Goal: Task Accomplishment & Management: Manage account settings

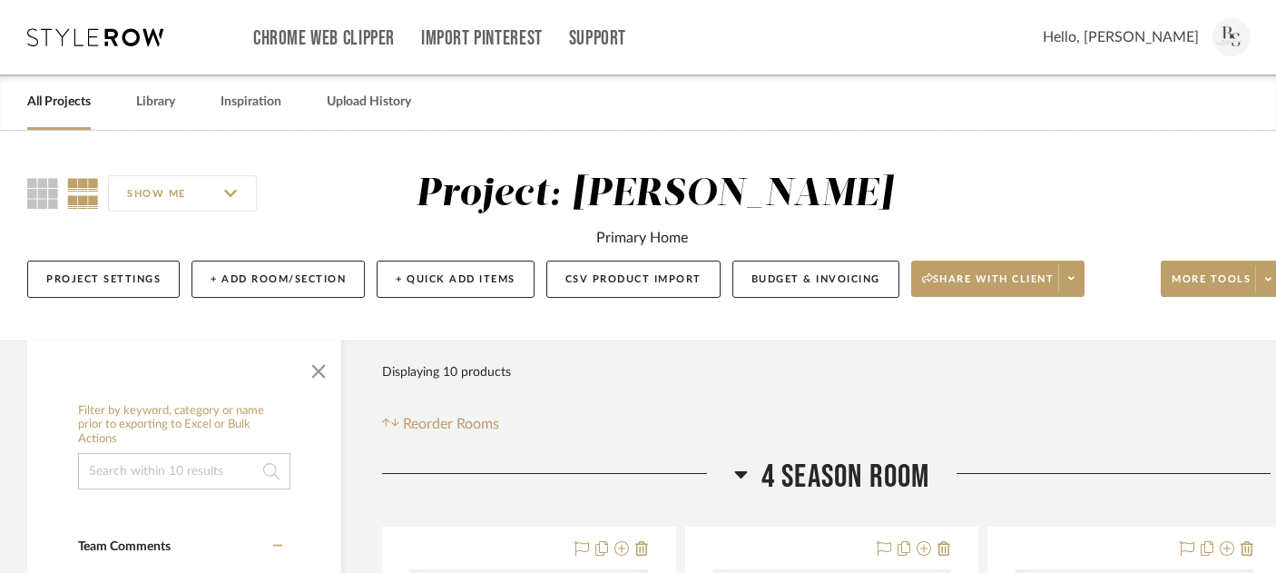
click at [67, 103] on link "All Projects" at bounding box center [59, 102] width 64 height 25
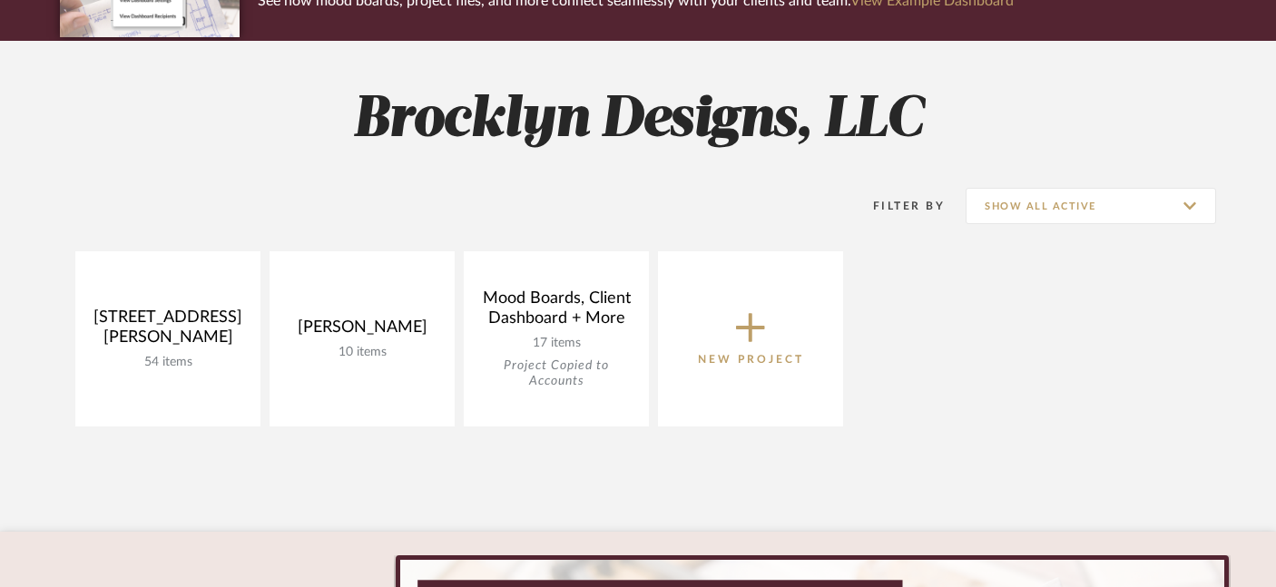
scroll to position [208, 0]
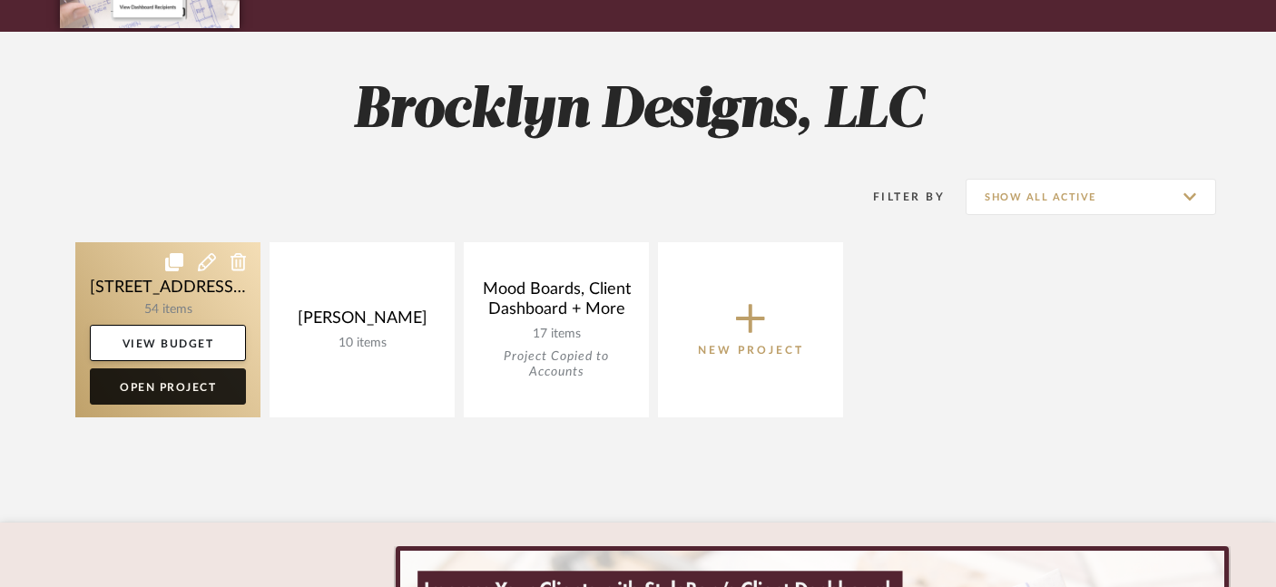
click at [142, 393] on link "Open Project" at bounding box center [168, 387] width 156 height 36
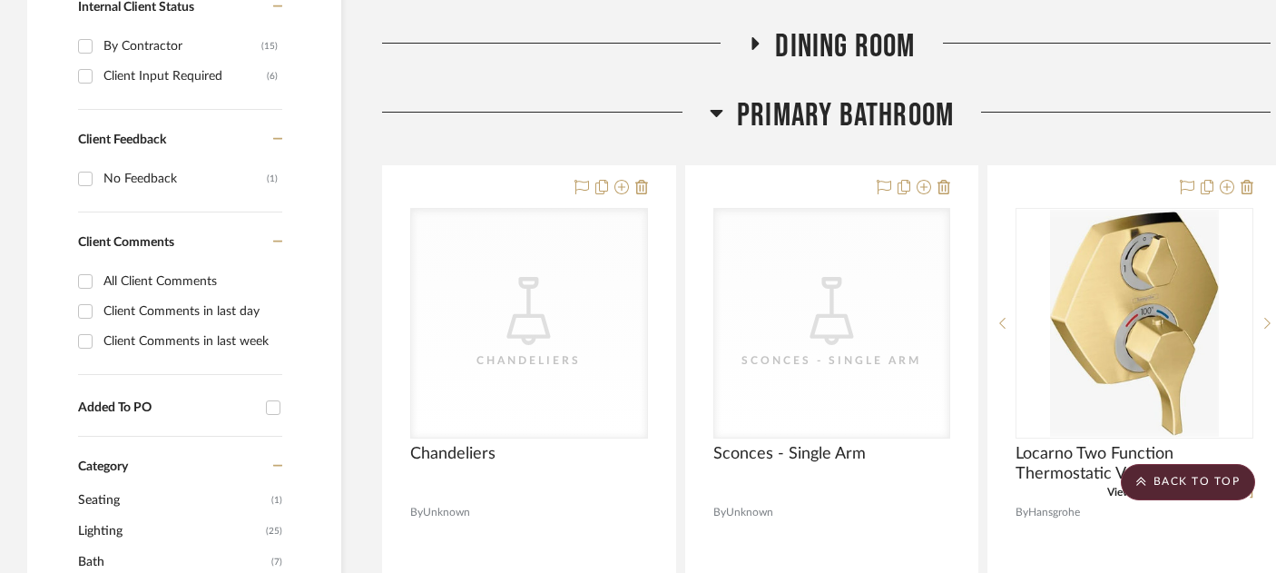
scroll to position [1004, 31]
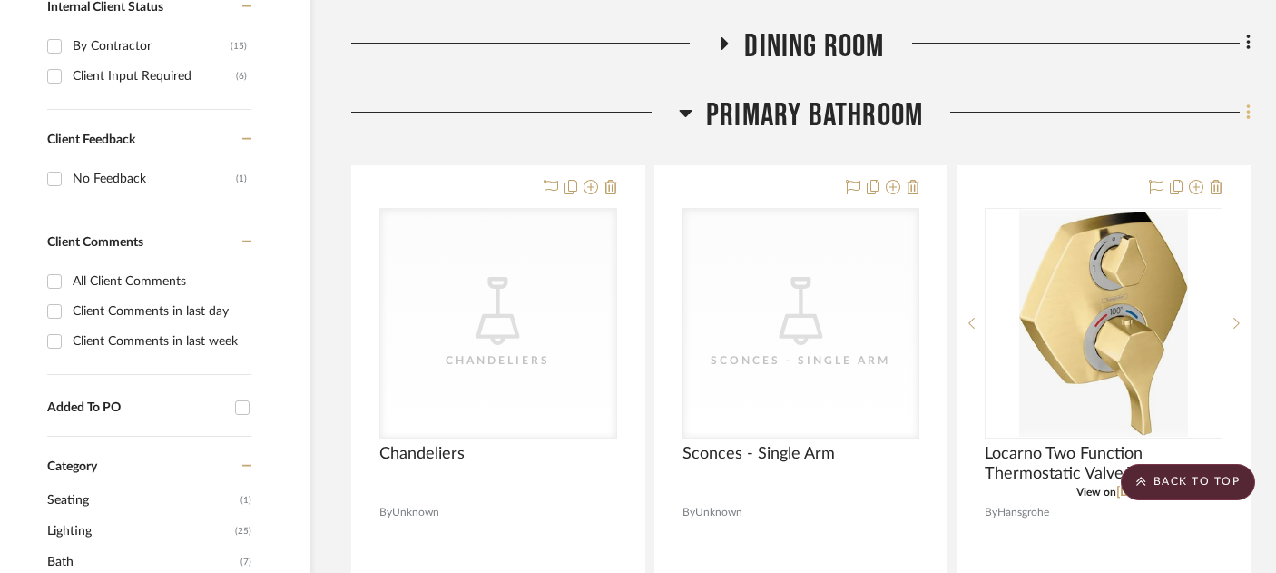
click at [1246, 103] on icon at bounding box center [1248, 113] width 5 height 20
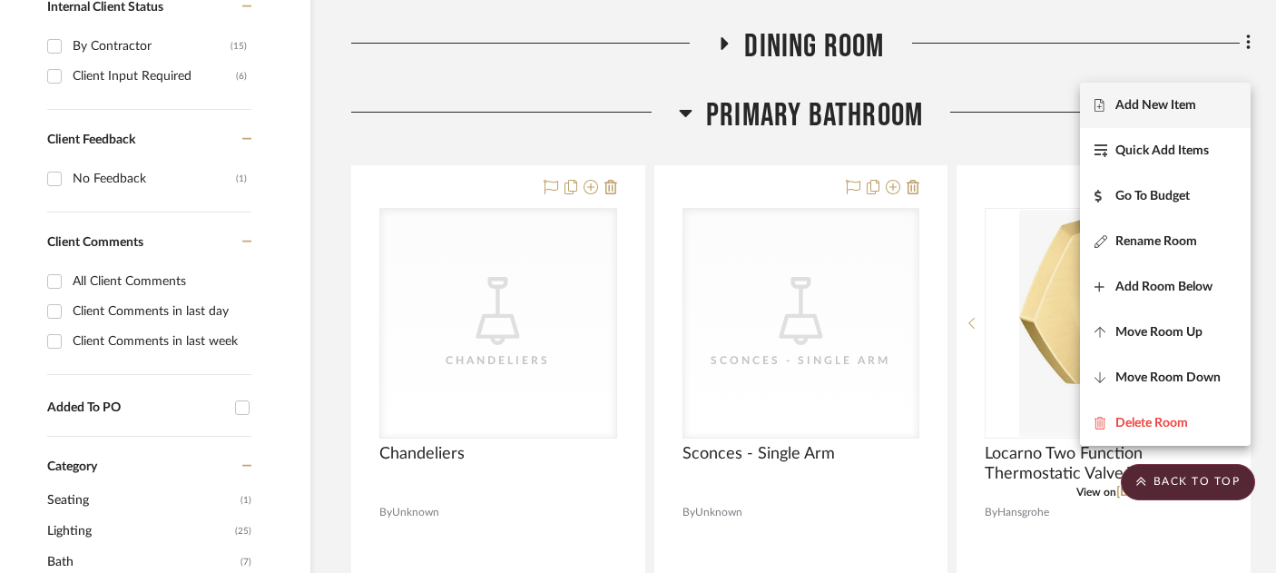
click at [1161, 111] on span "Add New Item" at bounding box center [1156, 104] width 81 height 15
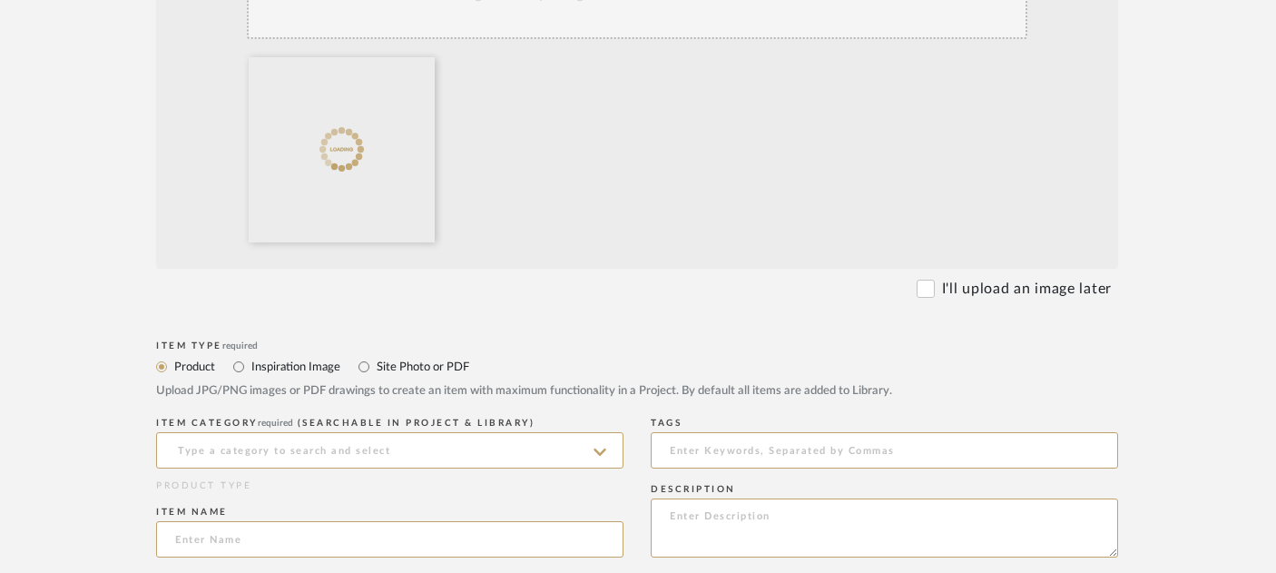
scroll to position [556, 16]
click at [365, 355] on input "Site Photo or PDF" at bounding box center [364, 366] width 22 height 22
radio input "true"
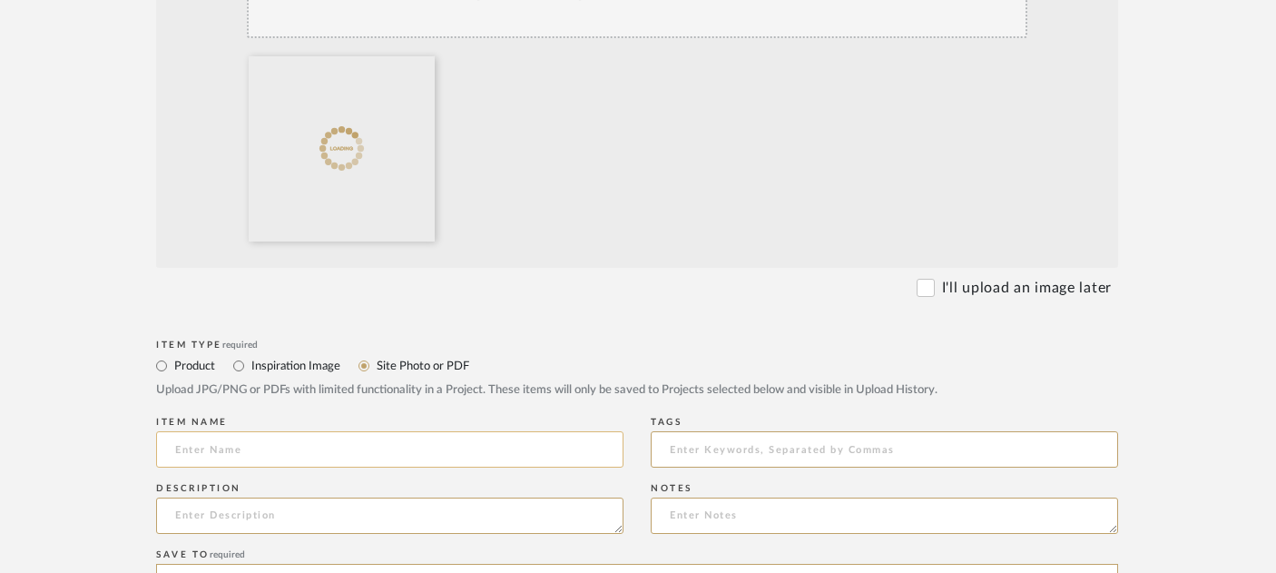
click at [337, 431] on input at bounding box center [390, 449] width 468 height 36
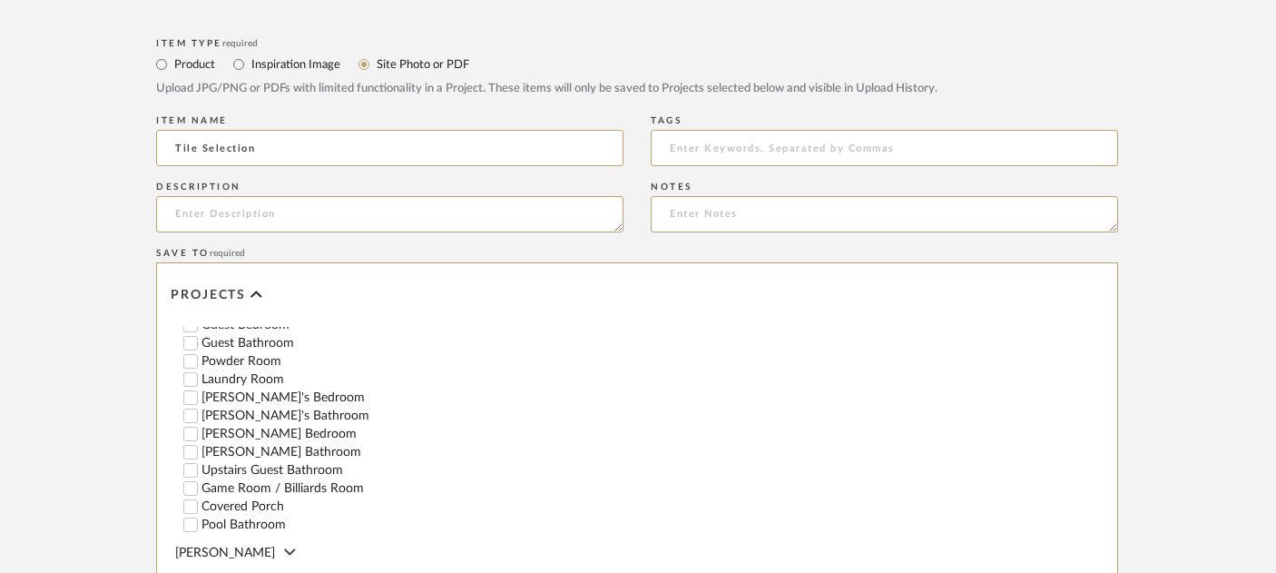
scroll to position [1108, 16]
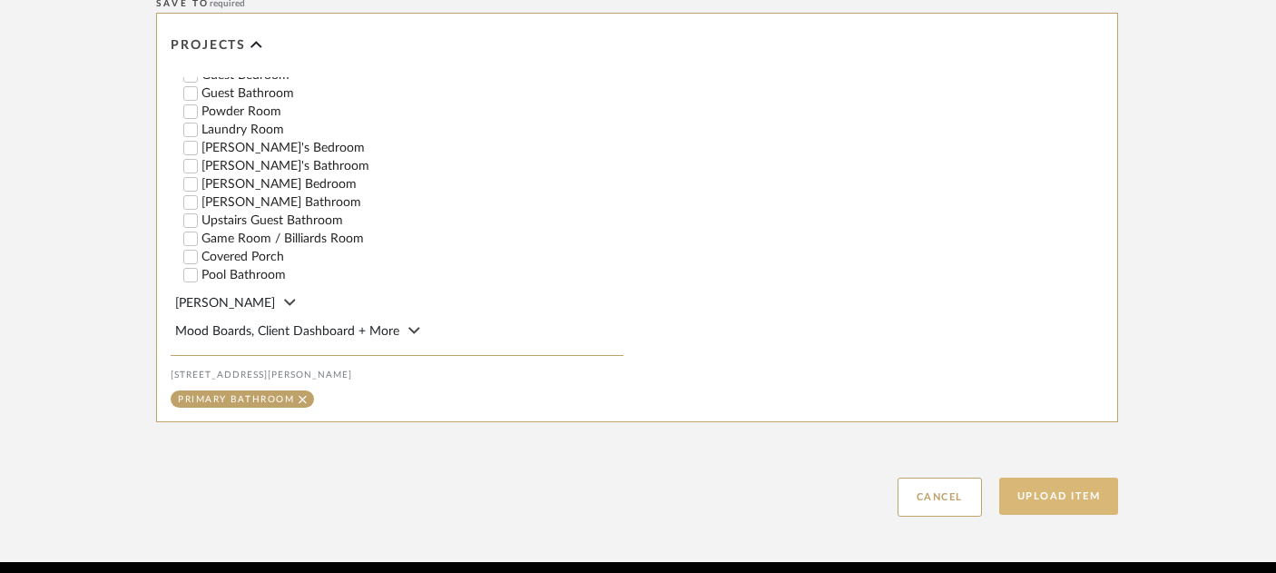
type input "Tile Selection"
click at [1049, 478] on button "Upload Item" at bounding box center [1060, 496] width 120 height 37
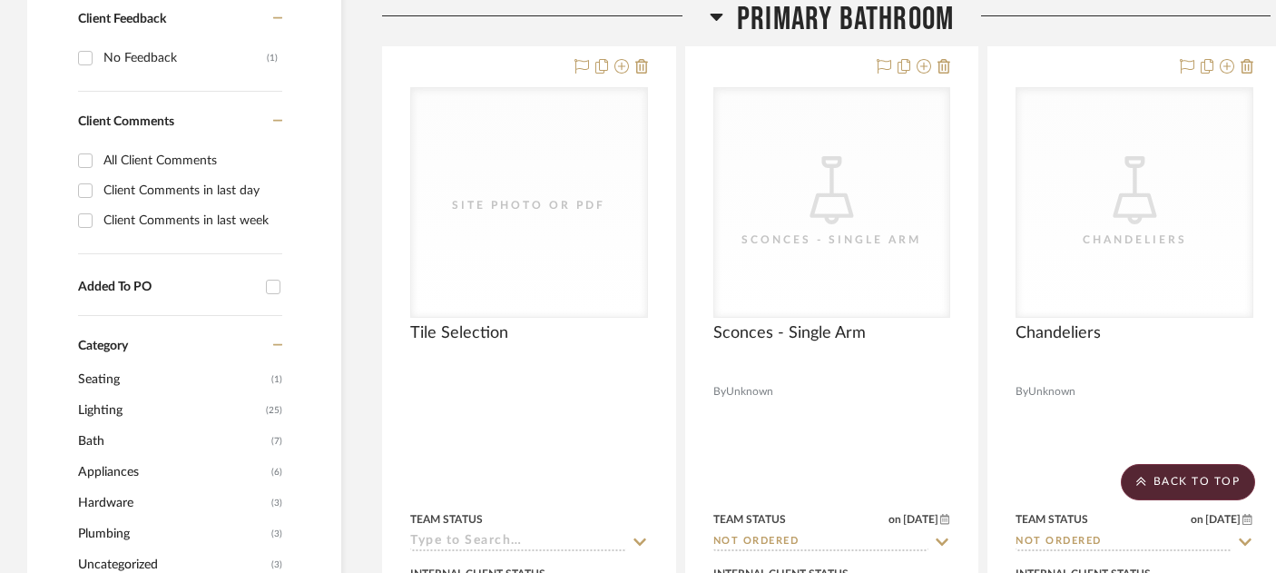
scroll to position [1131, 0]
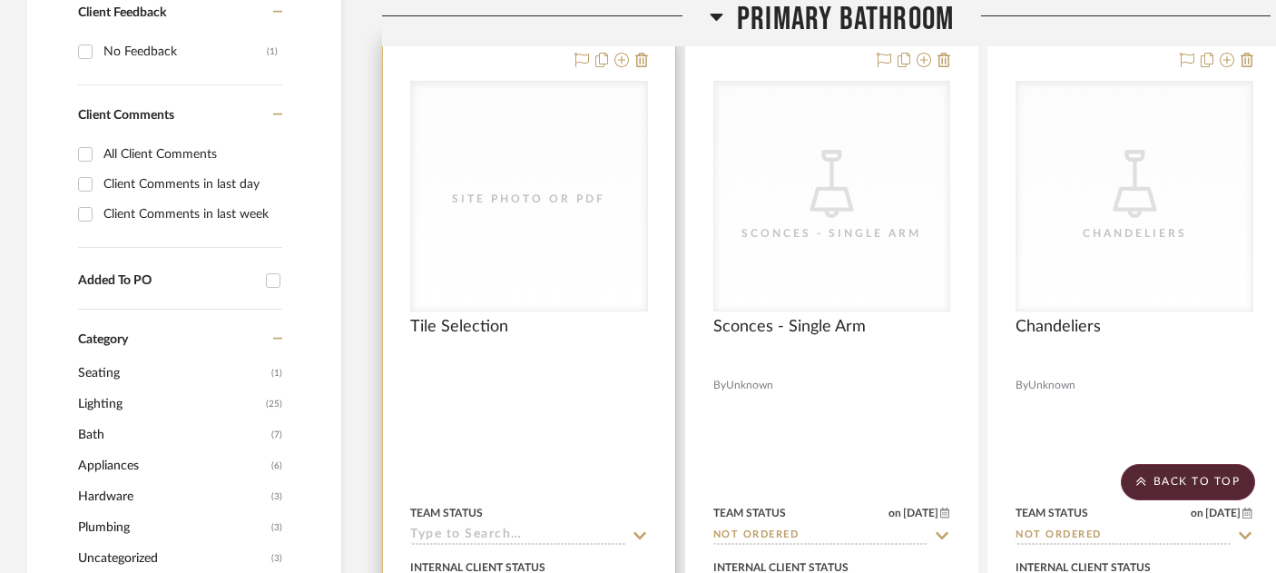
click at [547, 190] on div "Site Photo or PDF" at bounding box center [529, 199] width 182 height 18
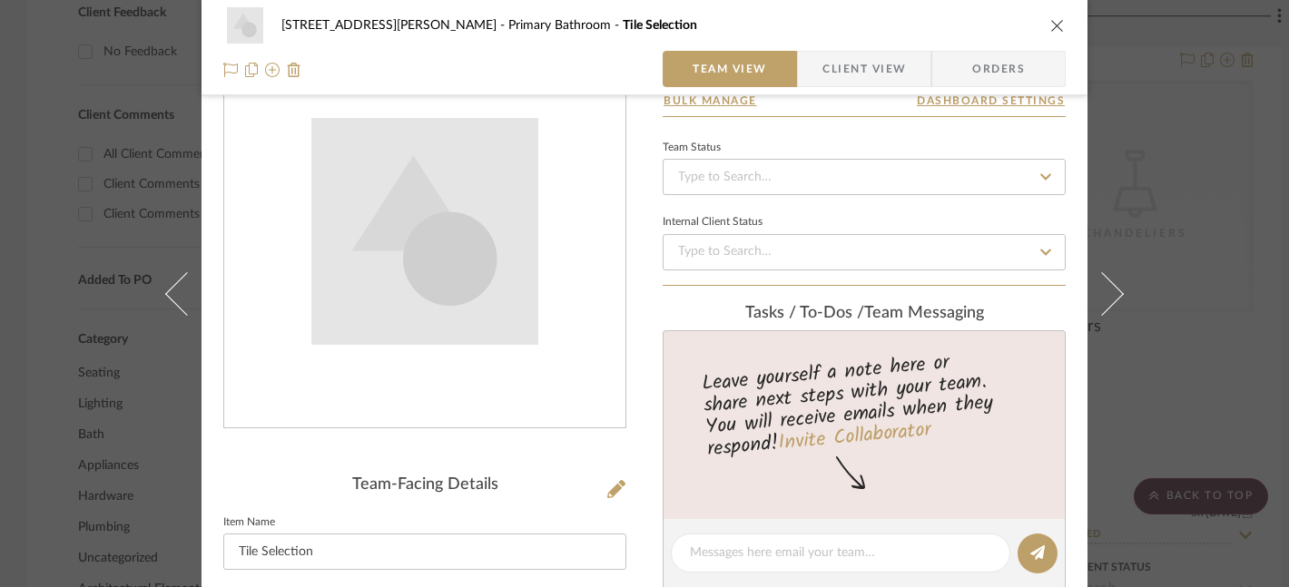
scroll to position [0, 0]
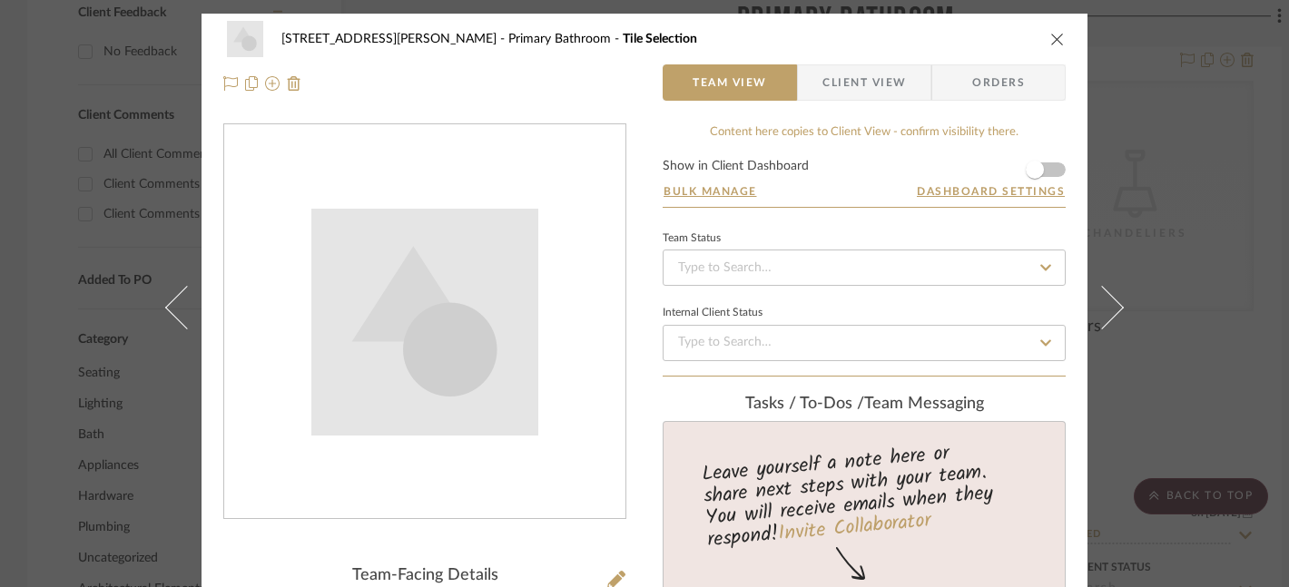
click at [438, 310] on img "0" at bounding box center [424, 322] width 227 height 227
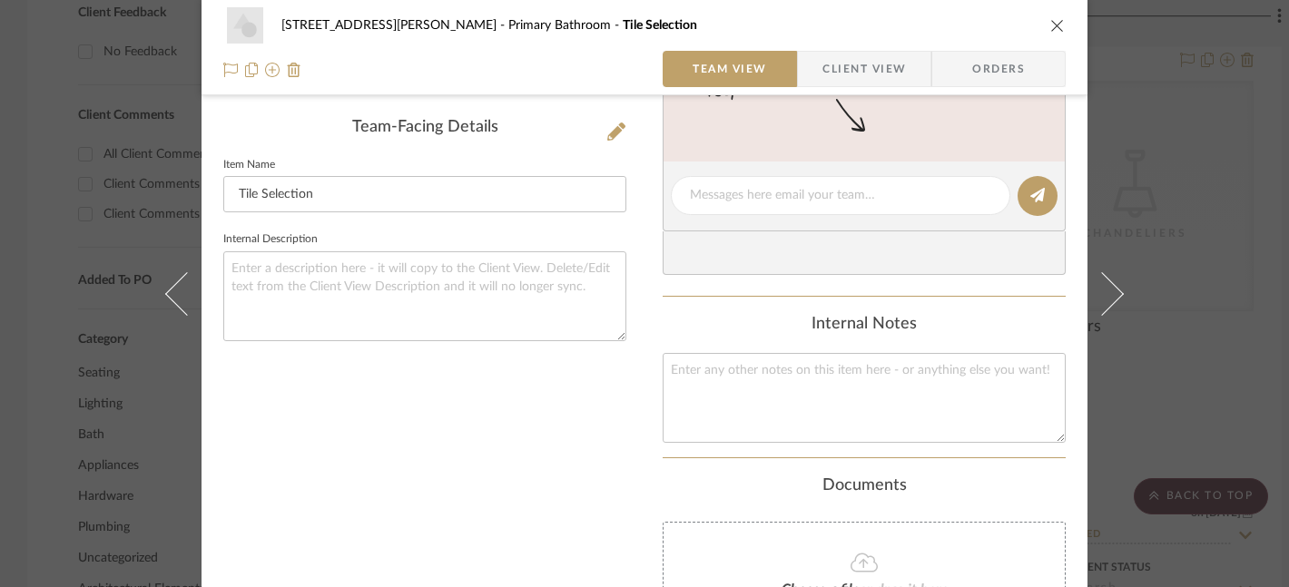
scroll to position [688, 0]
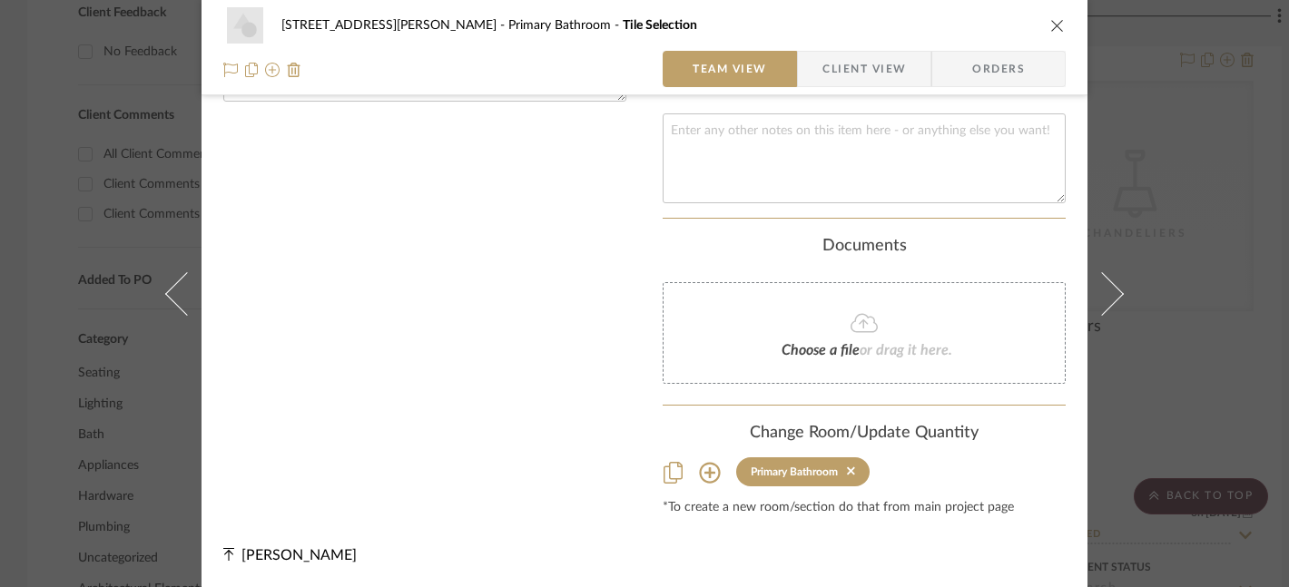
click at [833, 349] on span "Choose a file" at bounding box center [821, 350] width 78 height 15
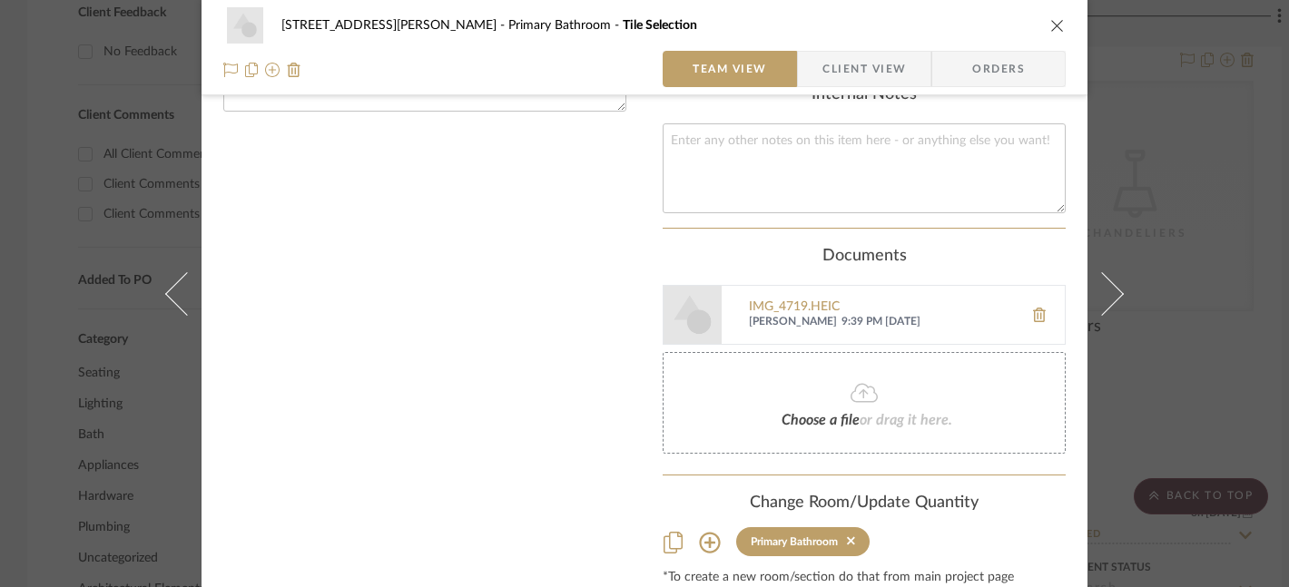
scroll to position [748, 0]
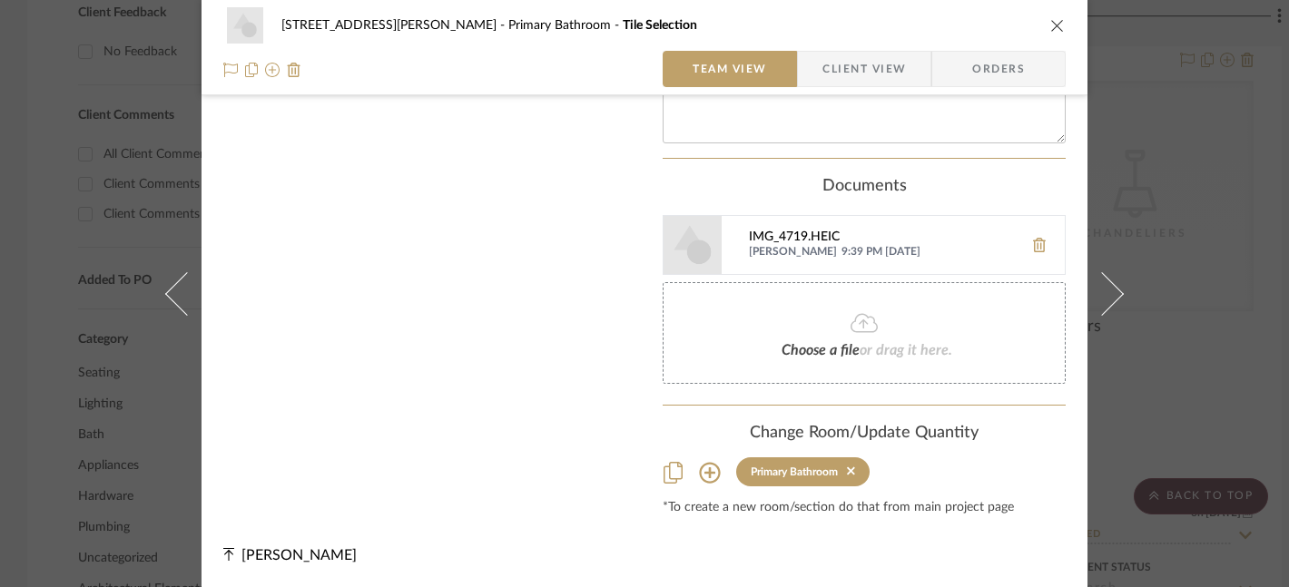
click at [783, 239] on div "IMG_4719.HEIC" at bounding box center [881, 238] width 265 height 15
click at [801, 348] on span "Choose a file" at bounding box center [821, 350] width 78 height 15
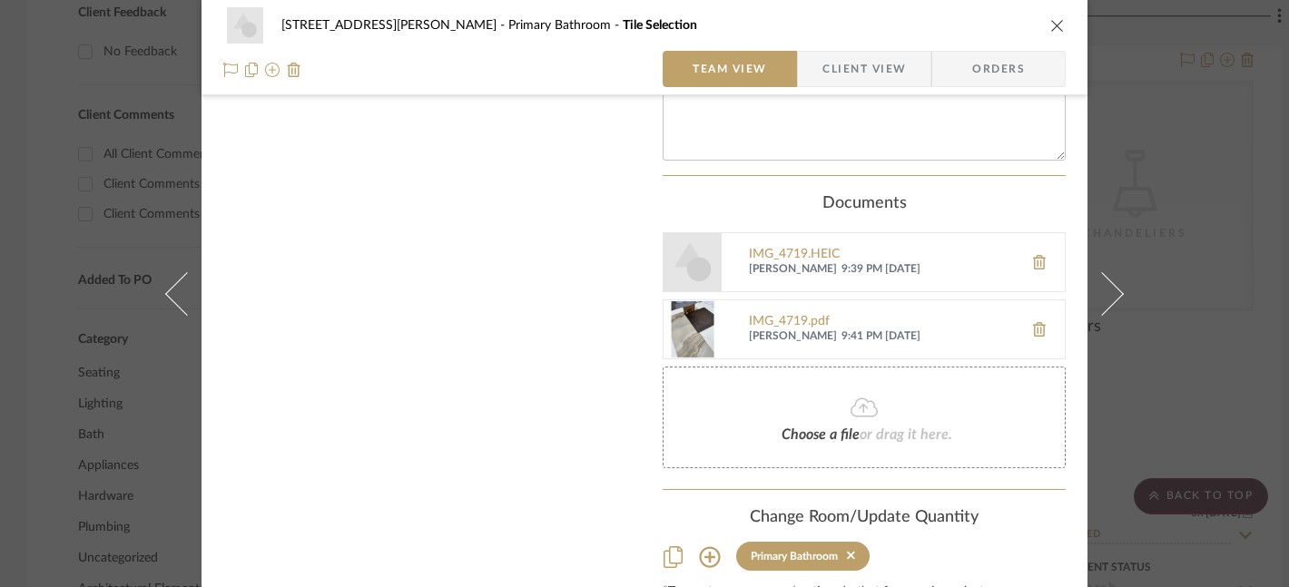
scroll to position [732, 0]
click at [1038, 262] on icon at bounding box center [1039, 261] width 13 height 15
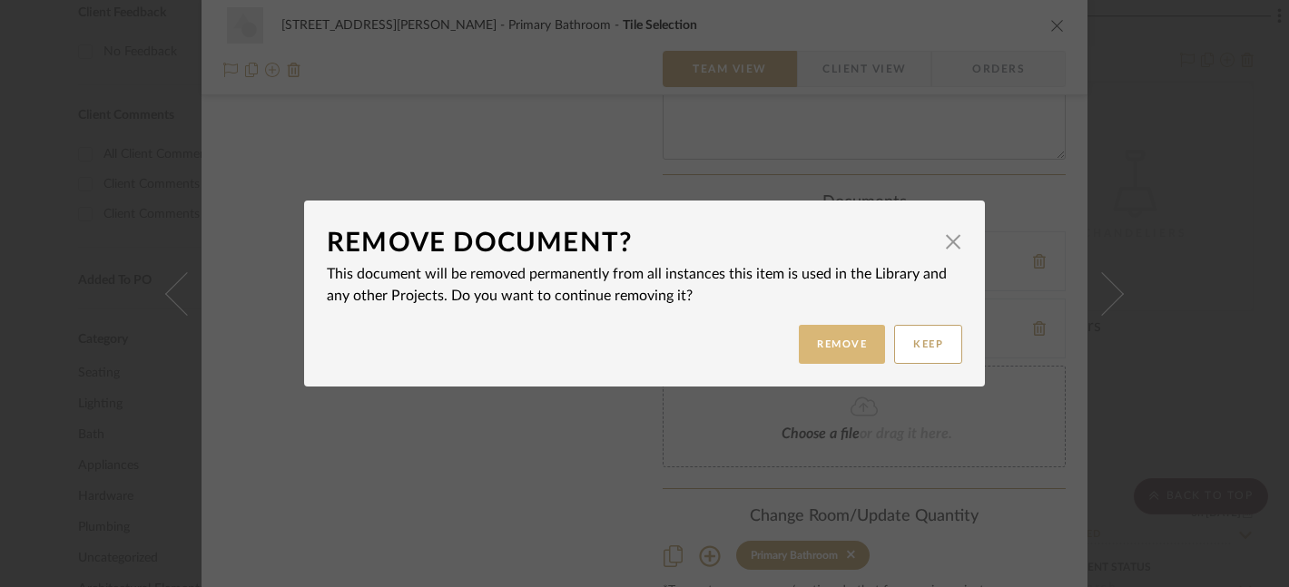
click at [847, 347] on button "Remove" at bounding box center [842, 344] width 86 height 39
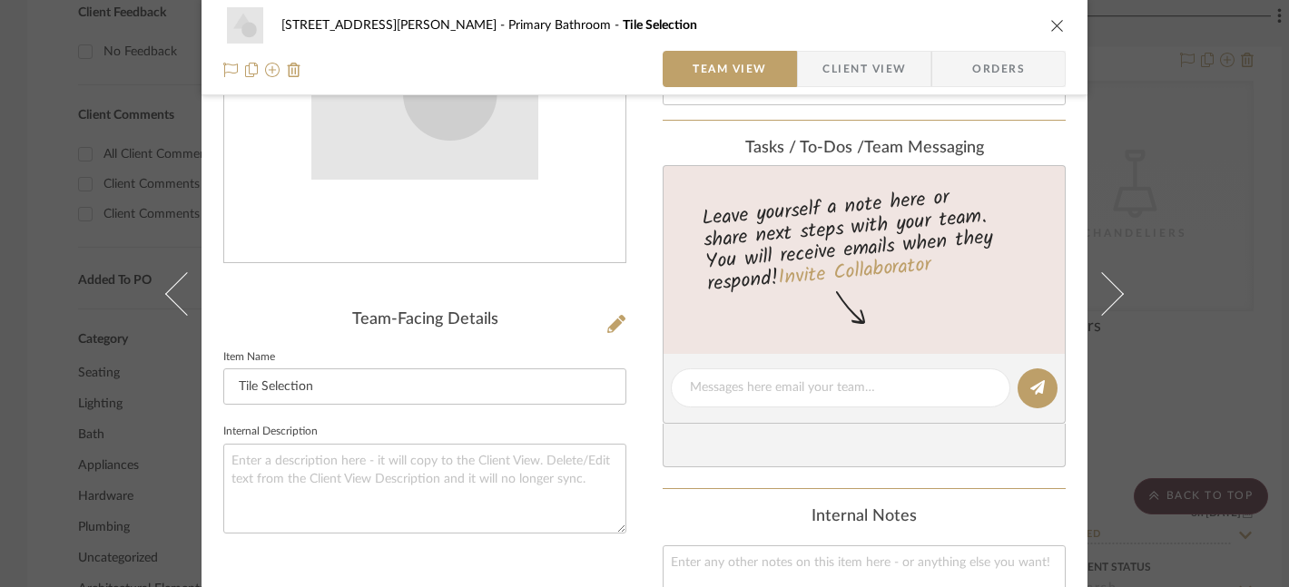
scroll to position [0, 0]
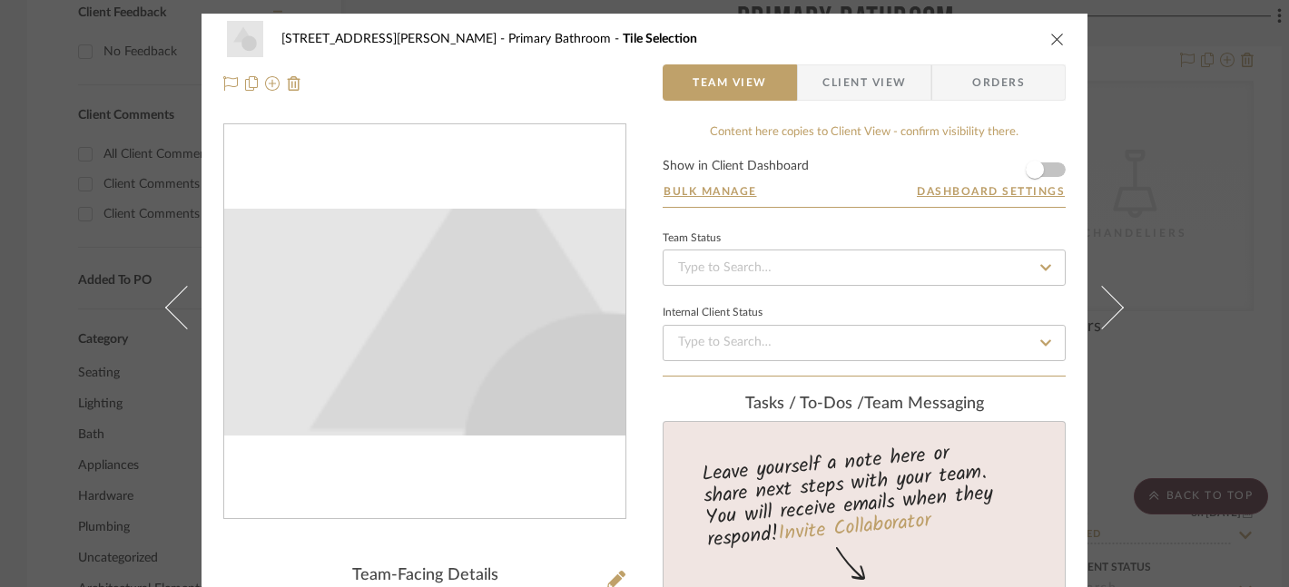
click at [384, 306] on img "0" at bounding box center [424, 322] width 227 height 227
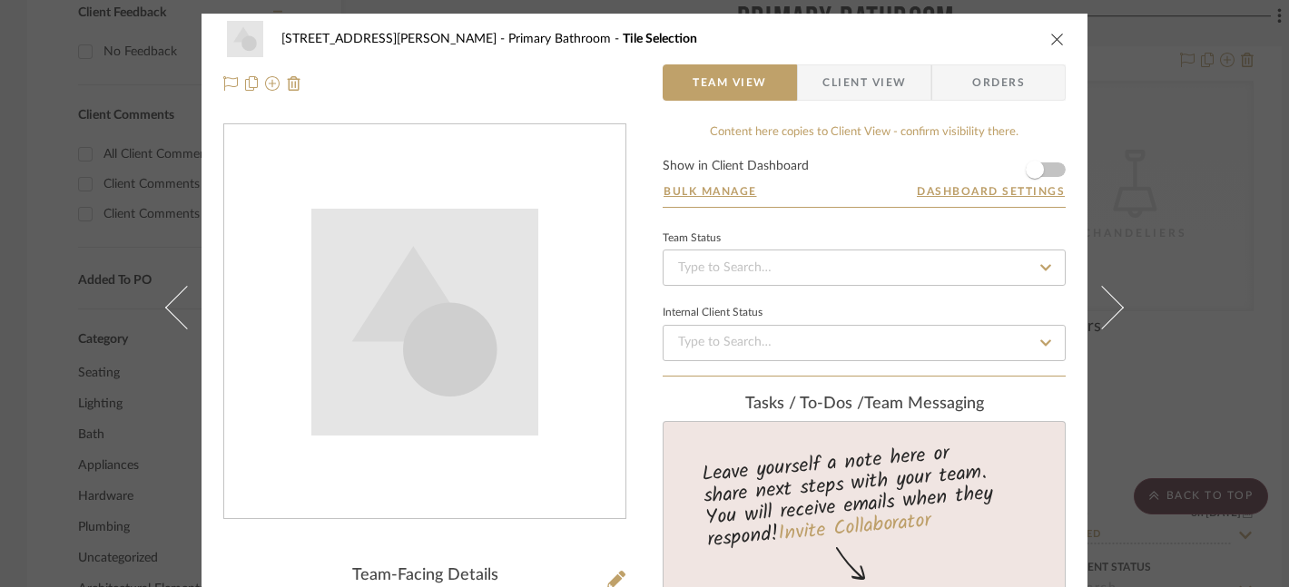
click at [1052, 34] on icon "close" at bounding box center [1057, 39] width 15 height 15
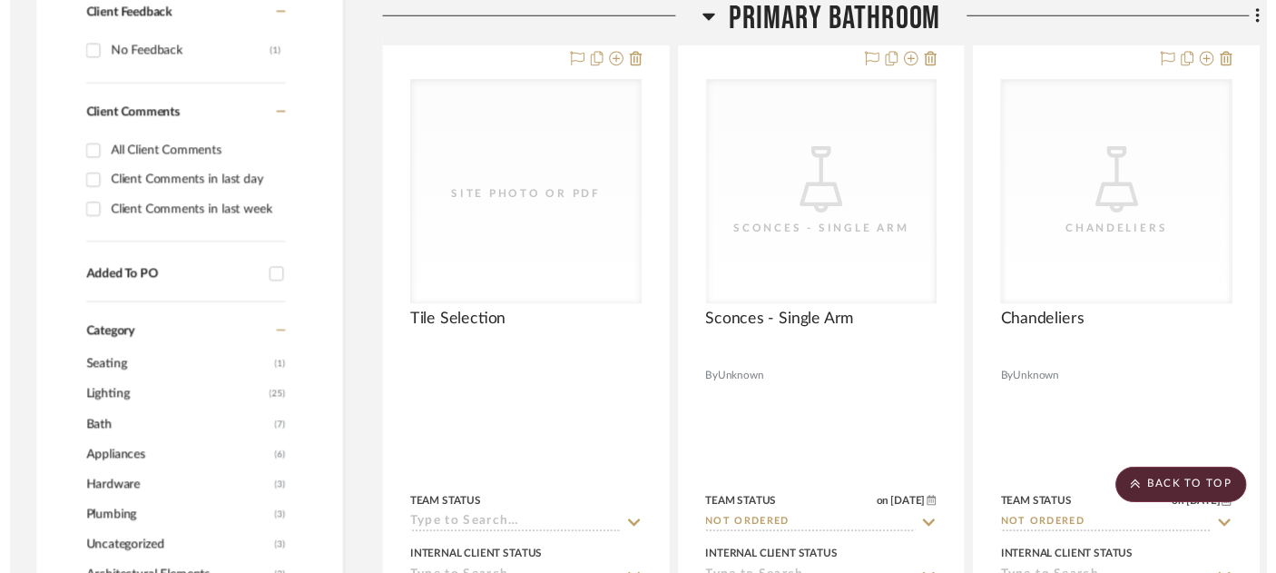
scroll to position [1131, 0]
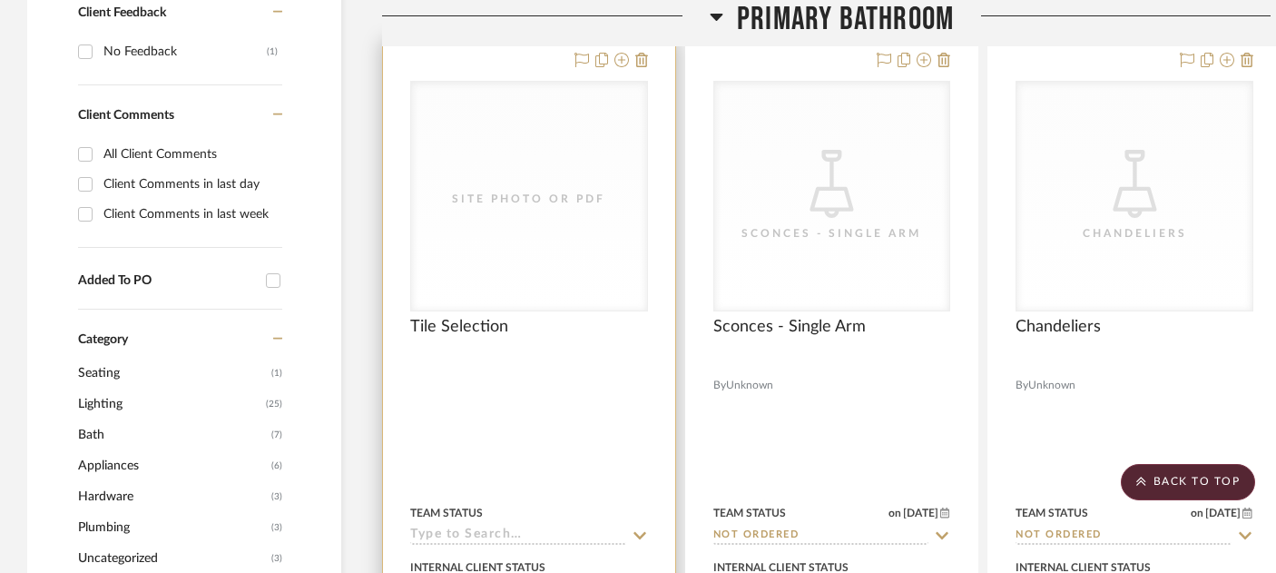
click at [526, 212] on div "Site Photo or PDF" at bounding box center [529, 196] width 236 height 229
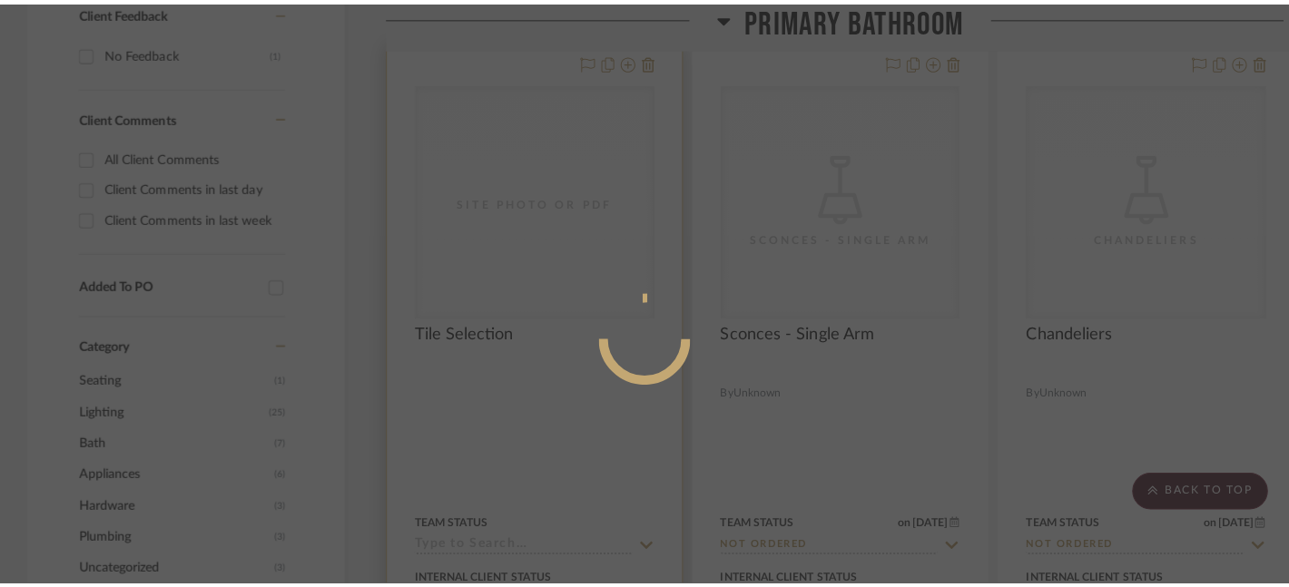
scroll to position [0, 0]
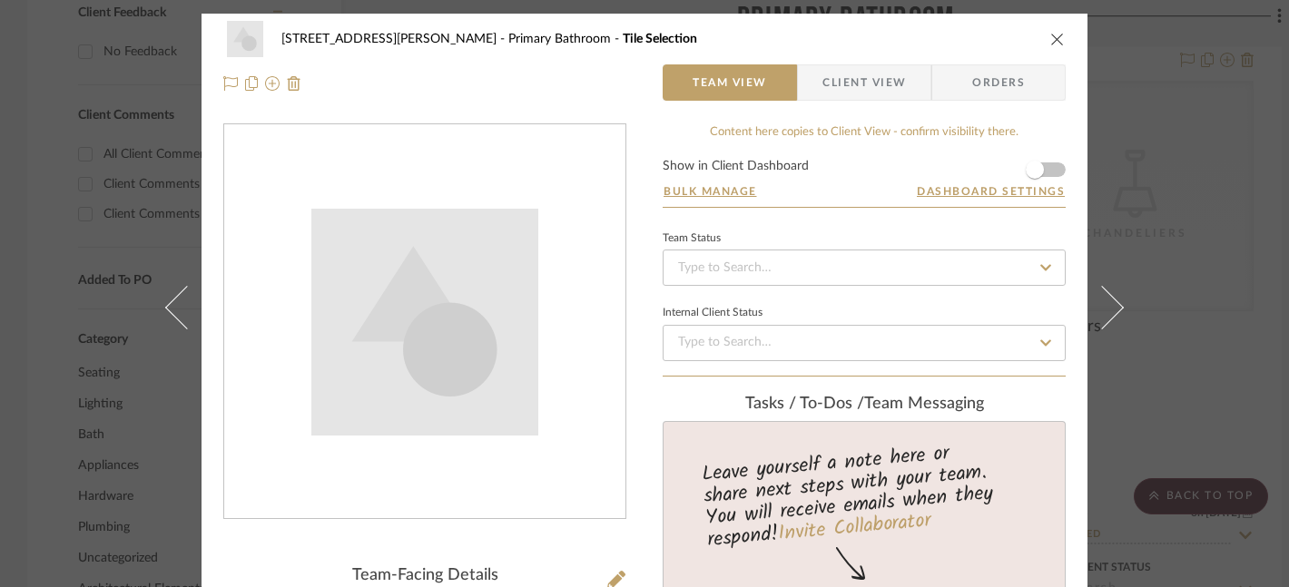
click at [1051, 42] on icon "close" at bounding box center [1057, 39] width 15 height 15
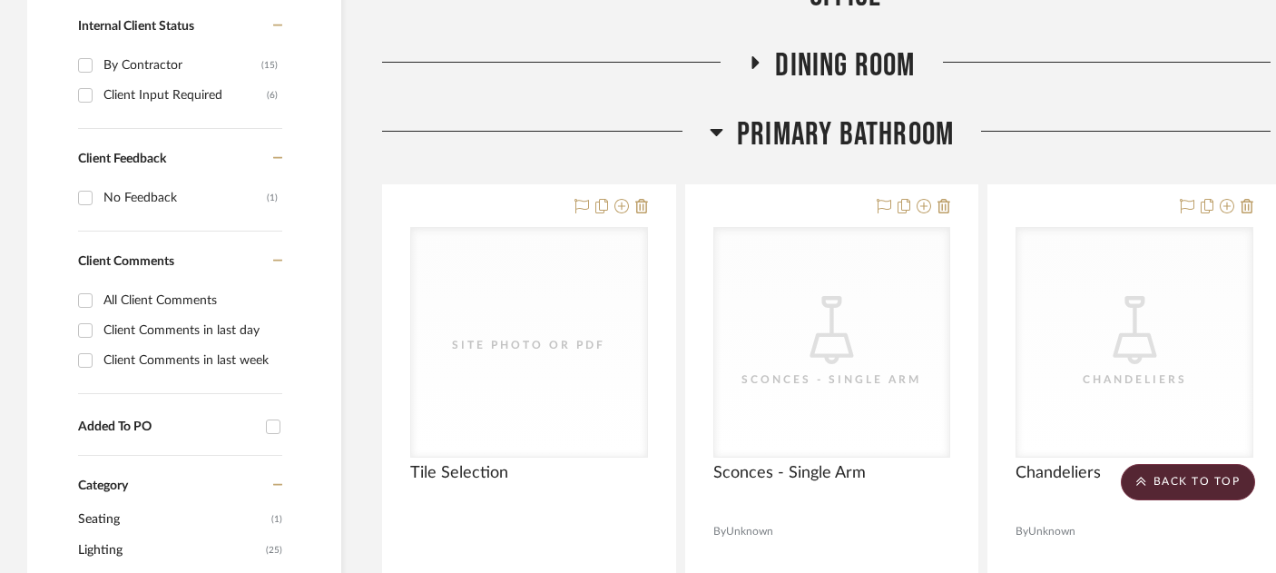
scroll to position [985, 31]
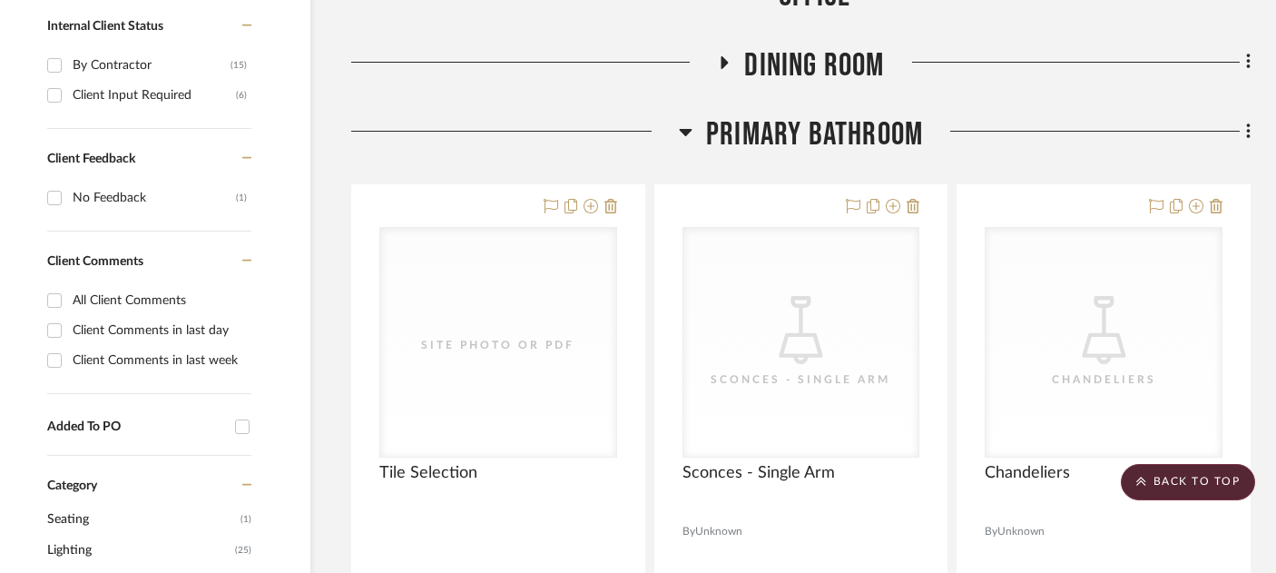
click at [1245, 118] on fa-icon at bounding box center [1246, 133] width 12 height 30
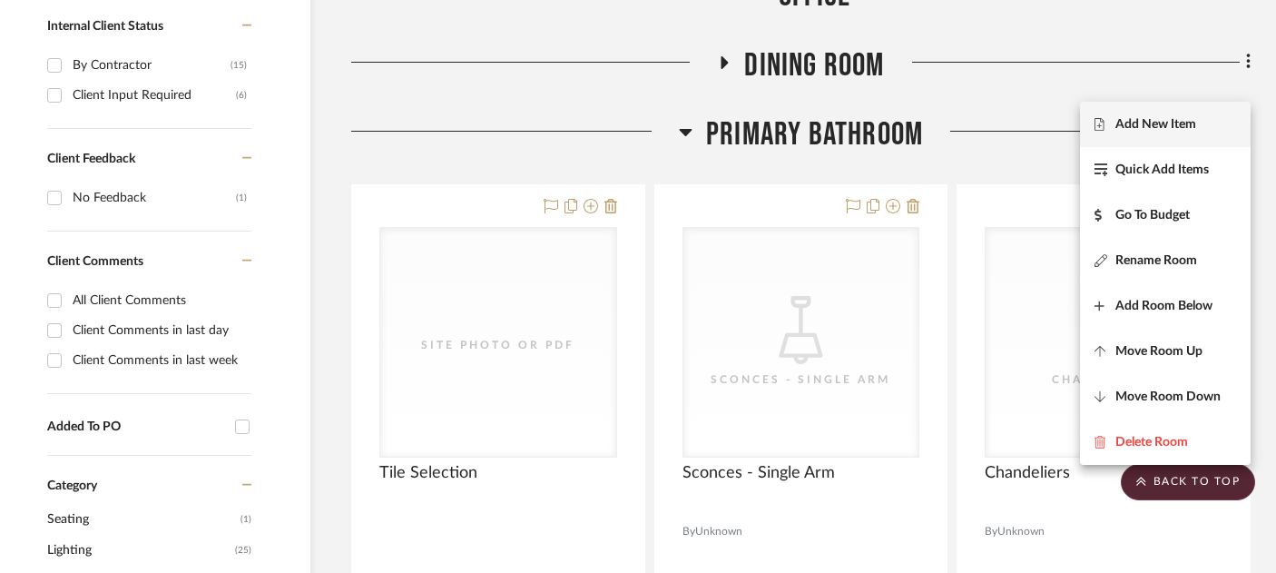
click at [1177, 138] on button "Add New Item" at bounding box center [1165, 124] width 171 height 45
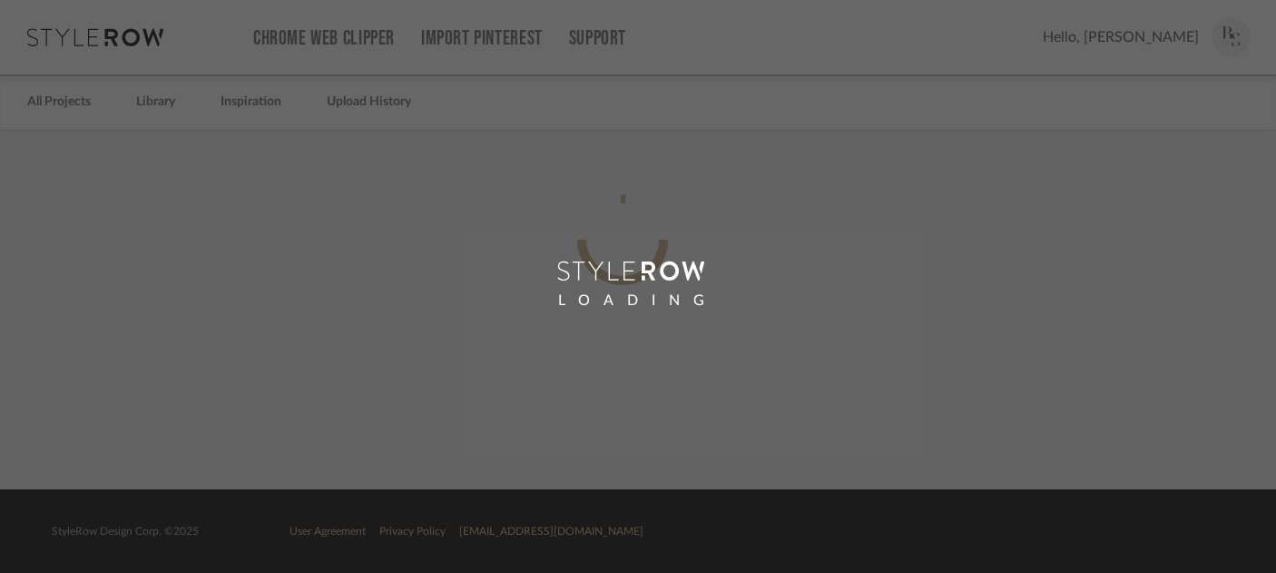
scroll to position [0, 18]
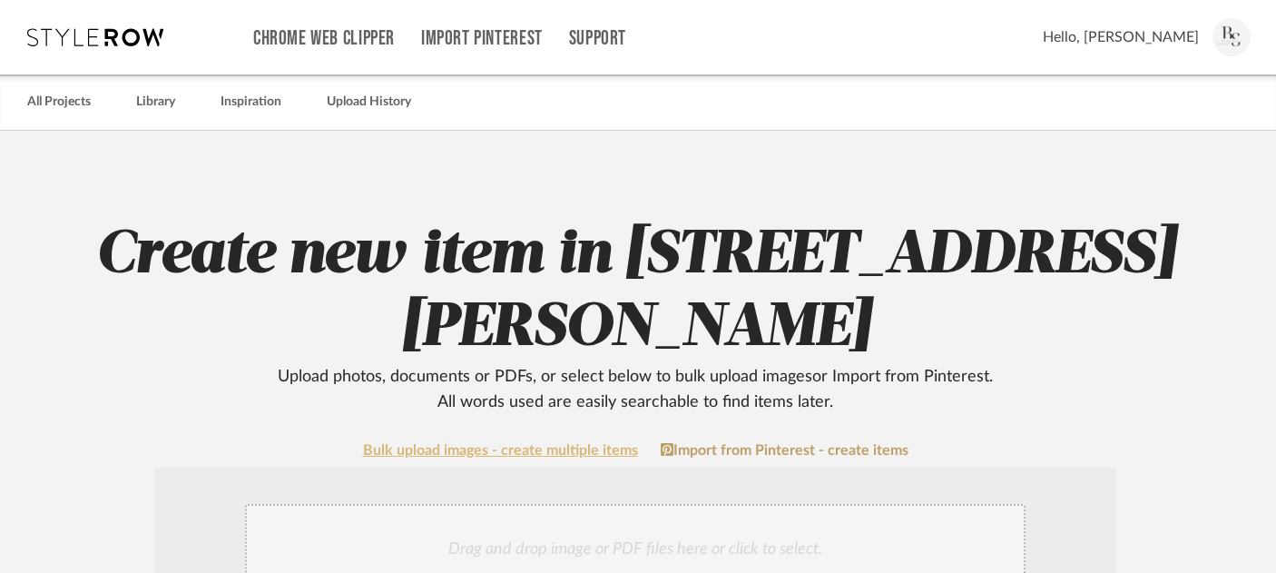
click at [535, 443] on link "Bulk upload images - create multiple items" at bounding box center [500, 450] width 275 height 15
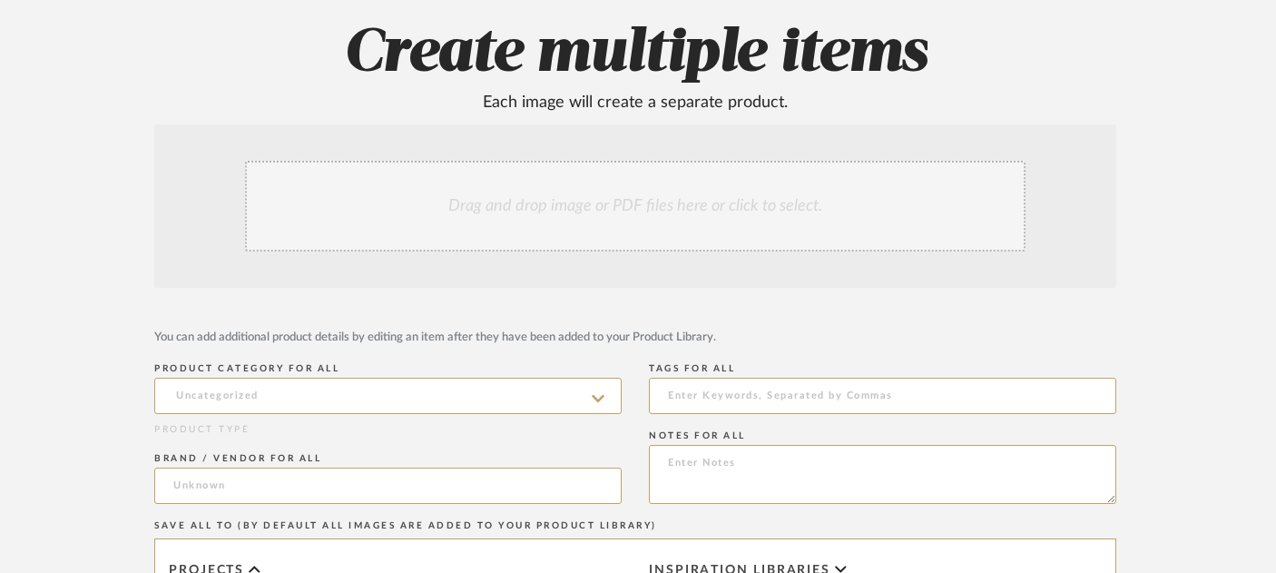
scroll to position [210, 18]
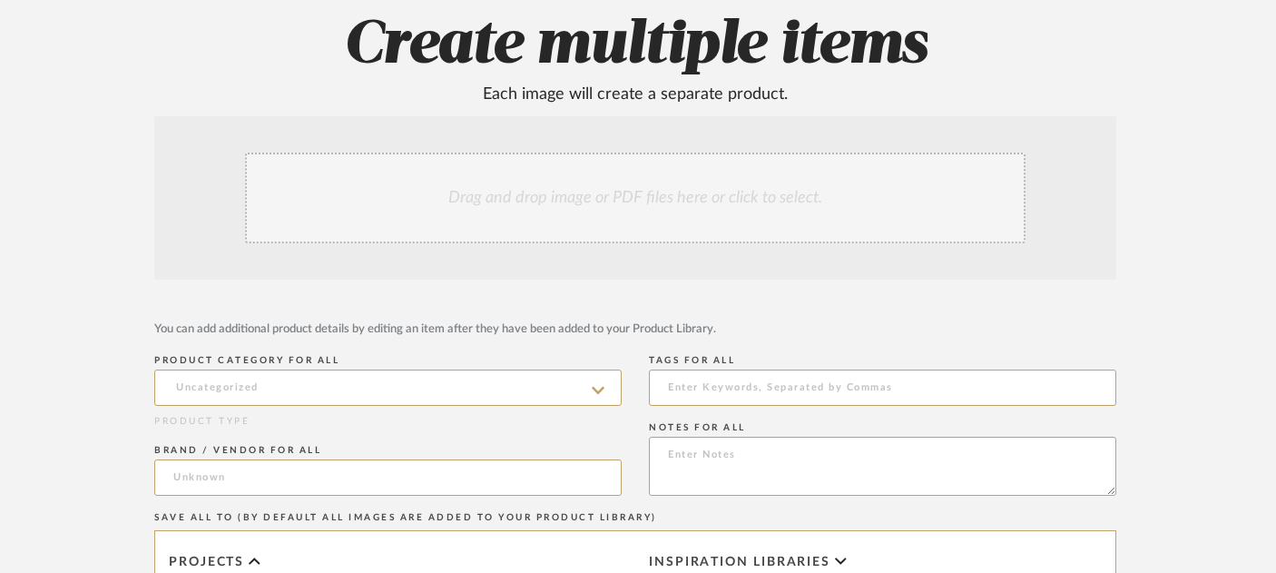
click at [550, 215] on div "Drag and drop image or PDF files here or click to select." at bounding box center [635, 198] width 781 height 91
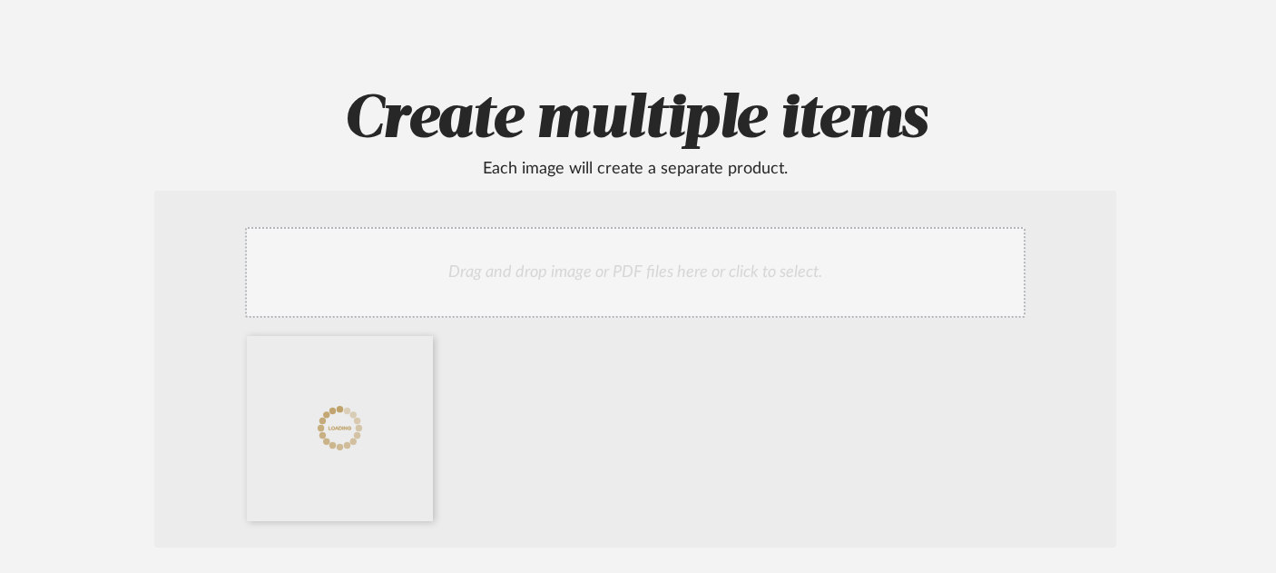
scroll to position [387, 18]
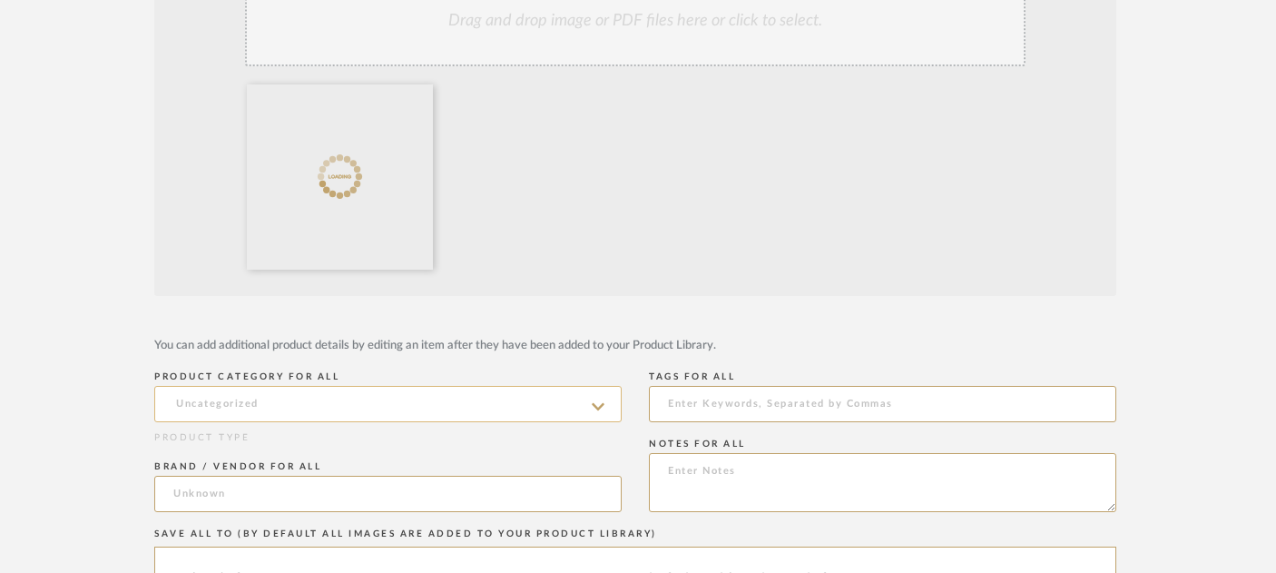
click at [415, 395] on input at bounding box center [388, 404] width 468 height 36
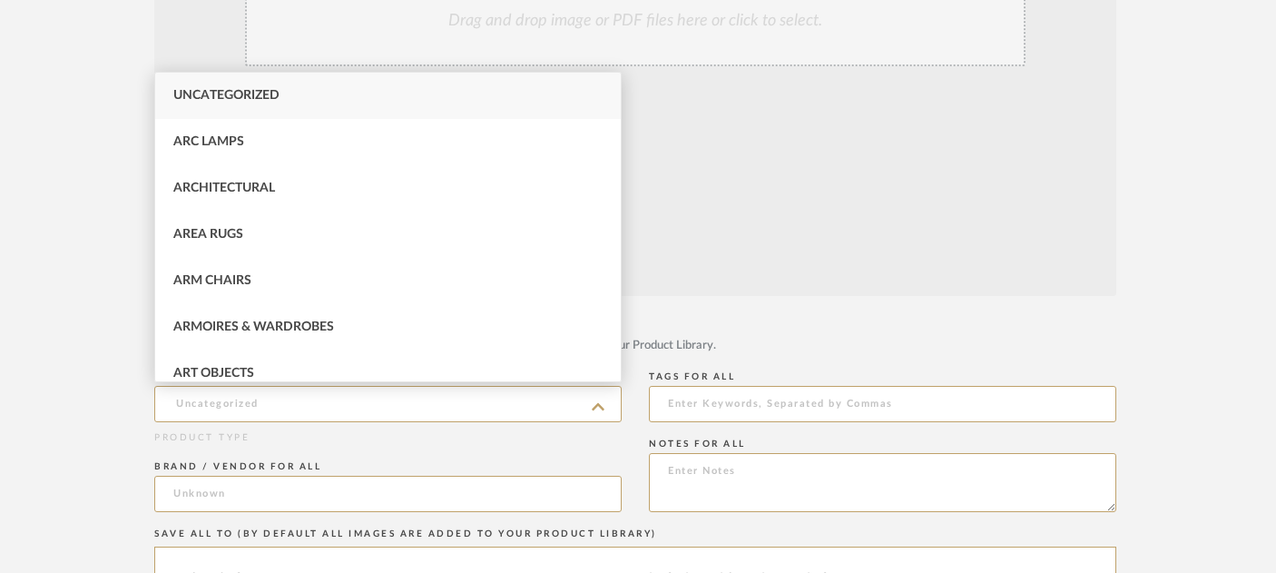
click at [818, 239] on div at bounding box center [638, 180] width 799 height 193
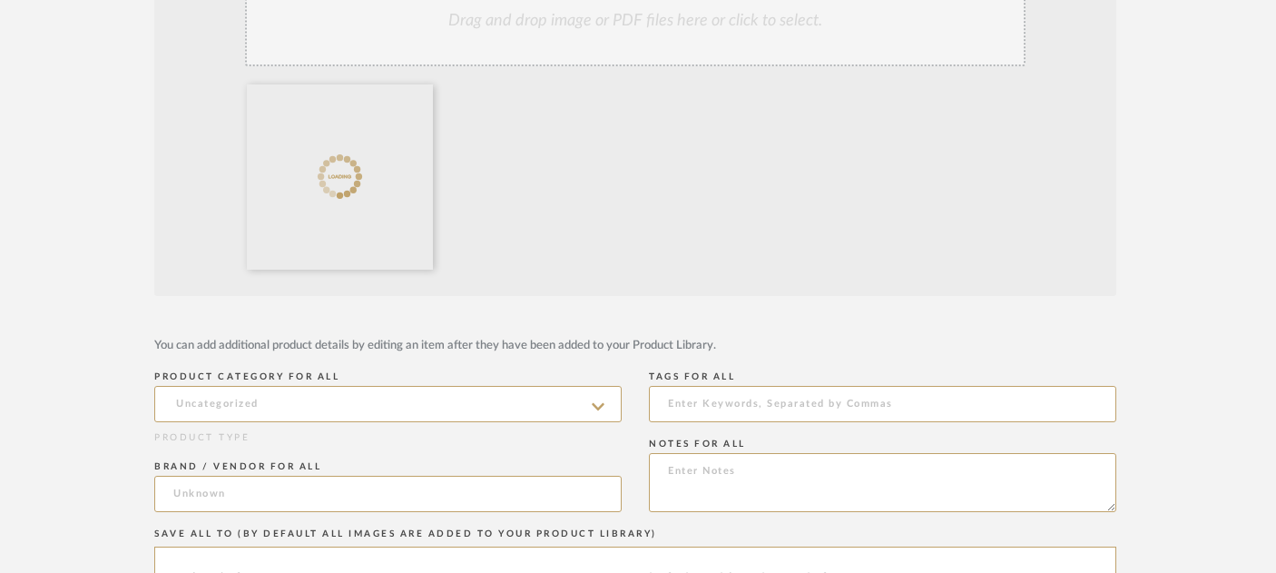
scroll to position [0, 18]
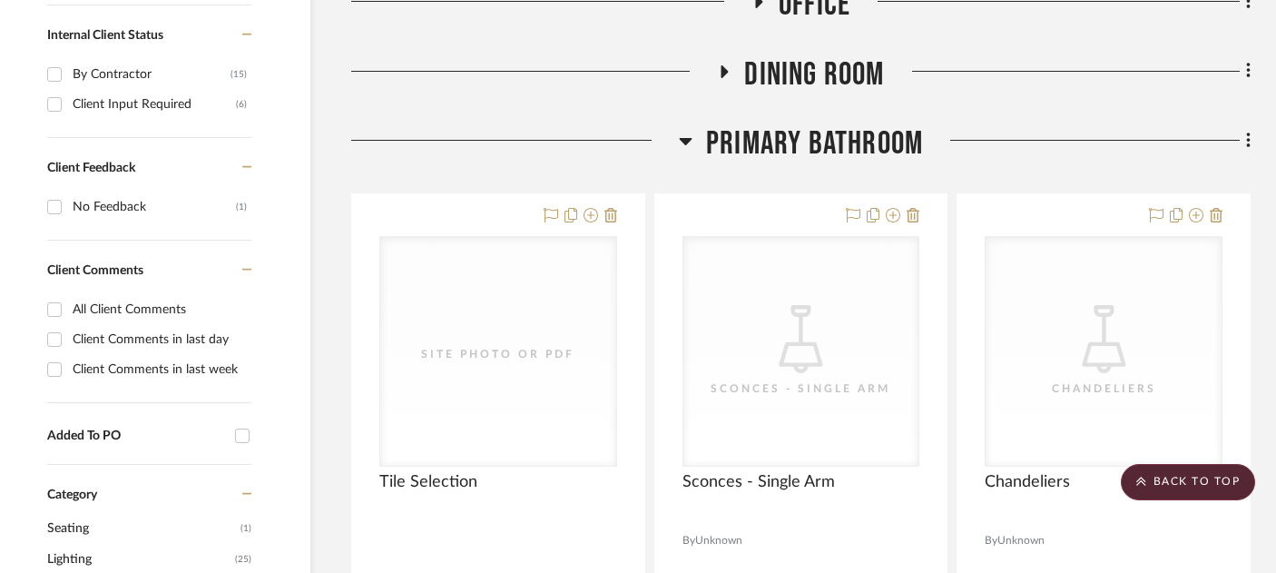
scroll to position [975, 31]
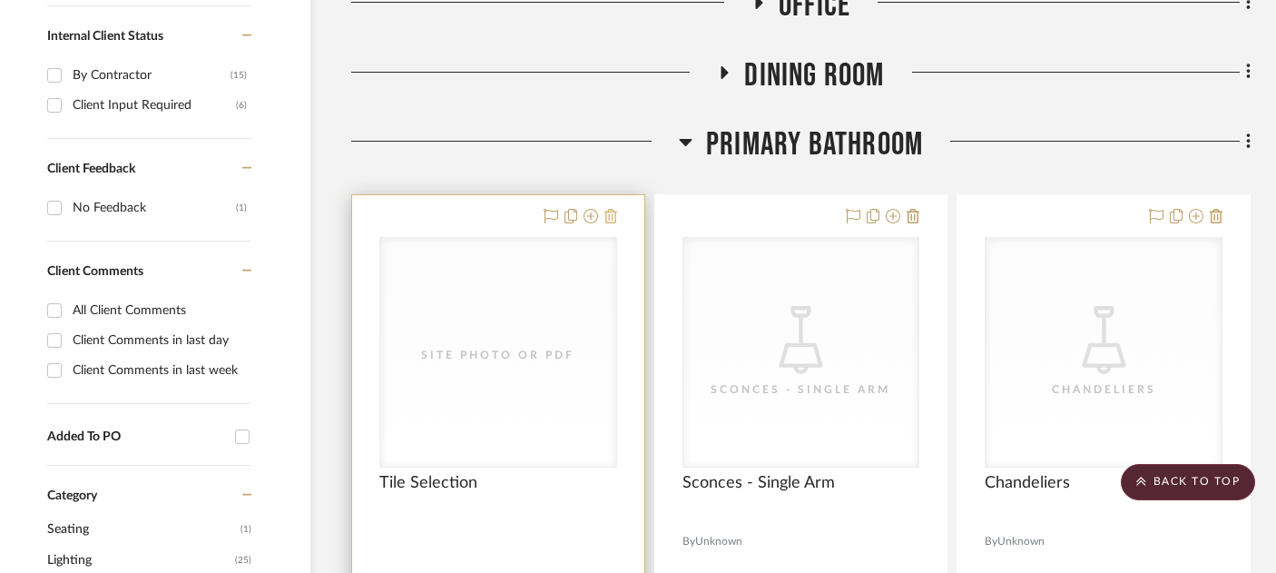
click at [612, 209] on icon at bounding box center [611, 216] width 13 height 15
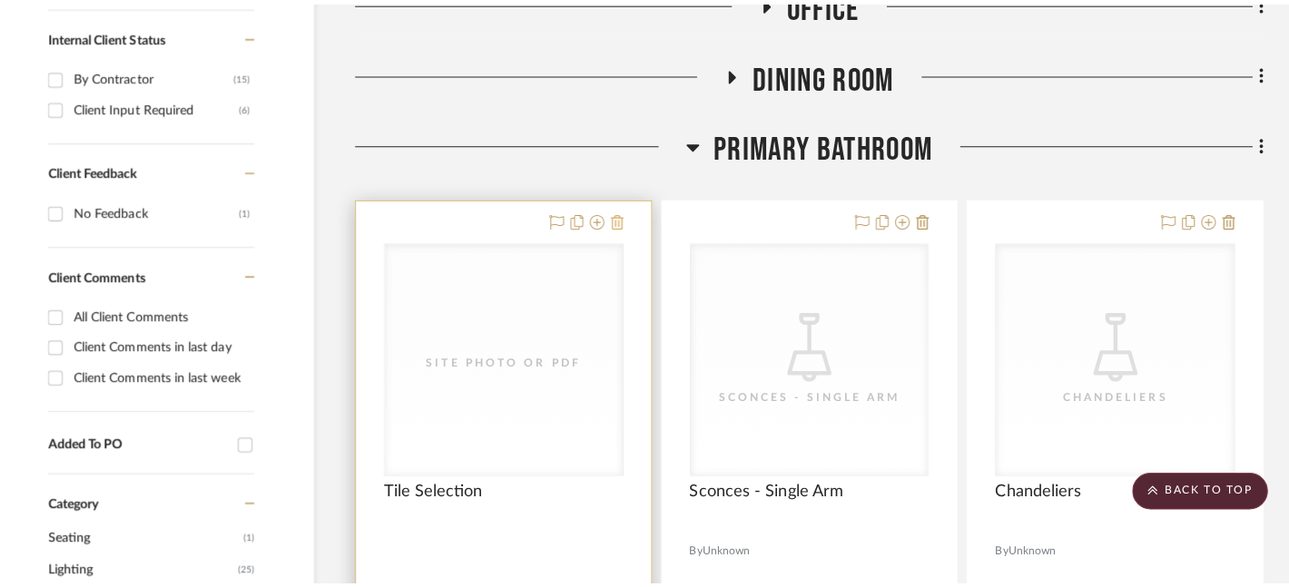
scroll to position [0, 0]
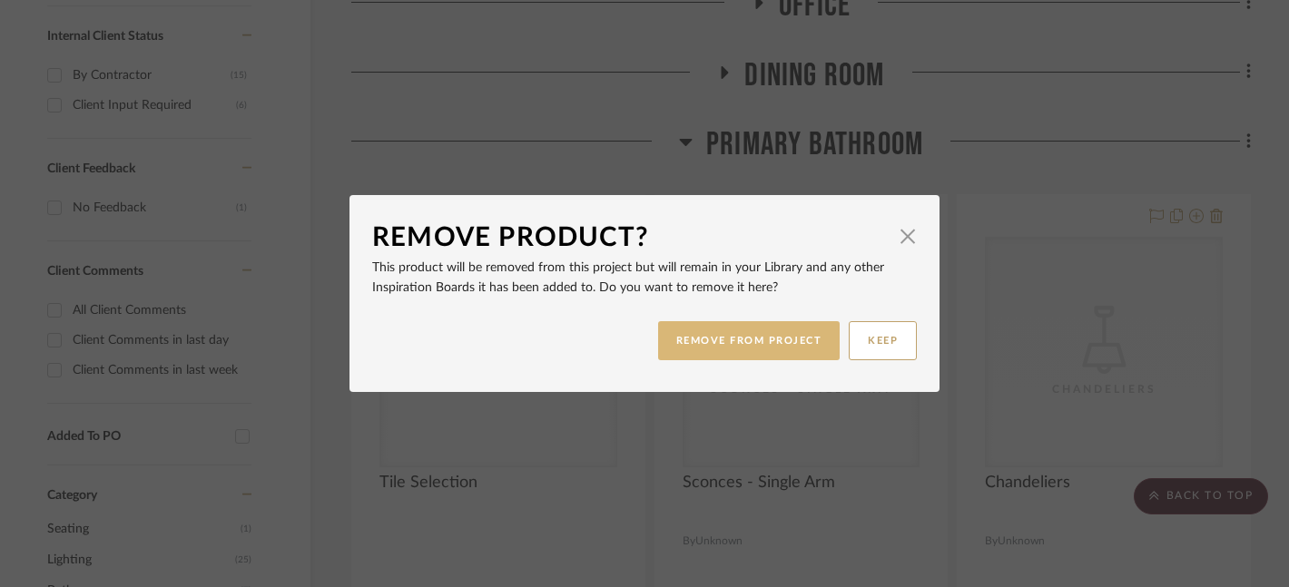
click at [768, 343] on button "REMOVE FROM PROJECT" at bounding box center [749, 340] width 182 height 39
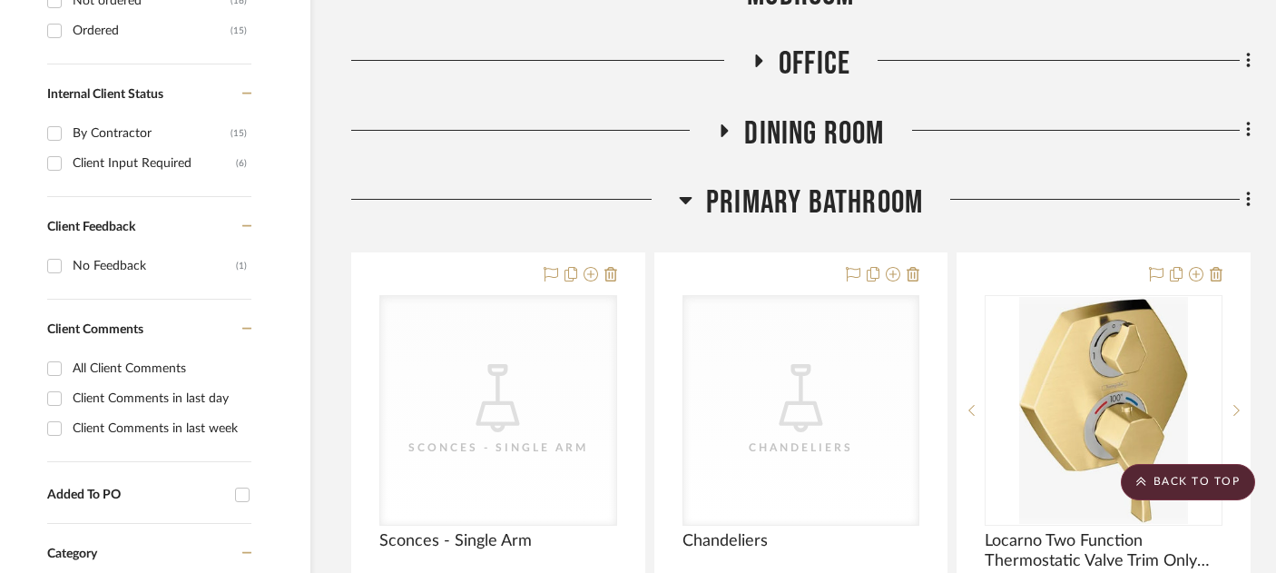
scroll to position [921, 31]
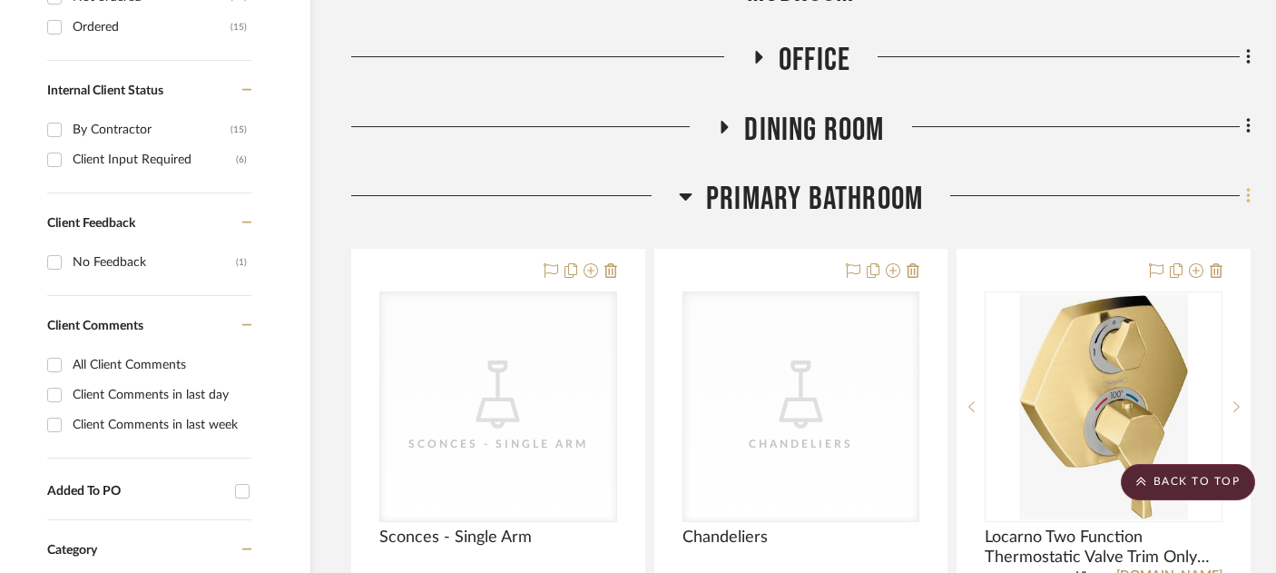
click at [1249, 188] on icon at bounding box center [1248, 195] width 4 height 15
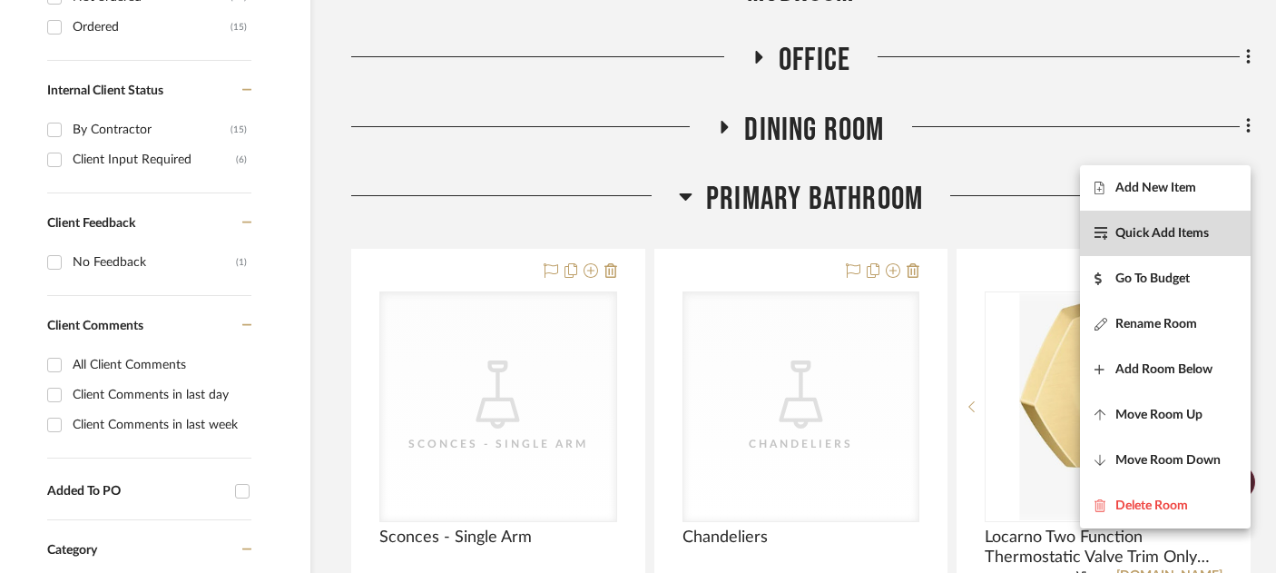
click at [1179, 247] on button "Quick Add Items" at bounding box center [1165, 233] width 171 height 45
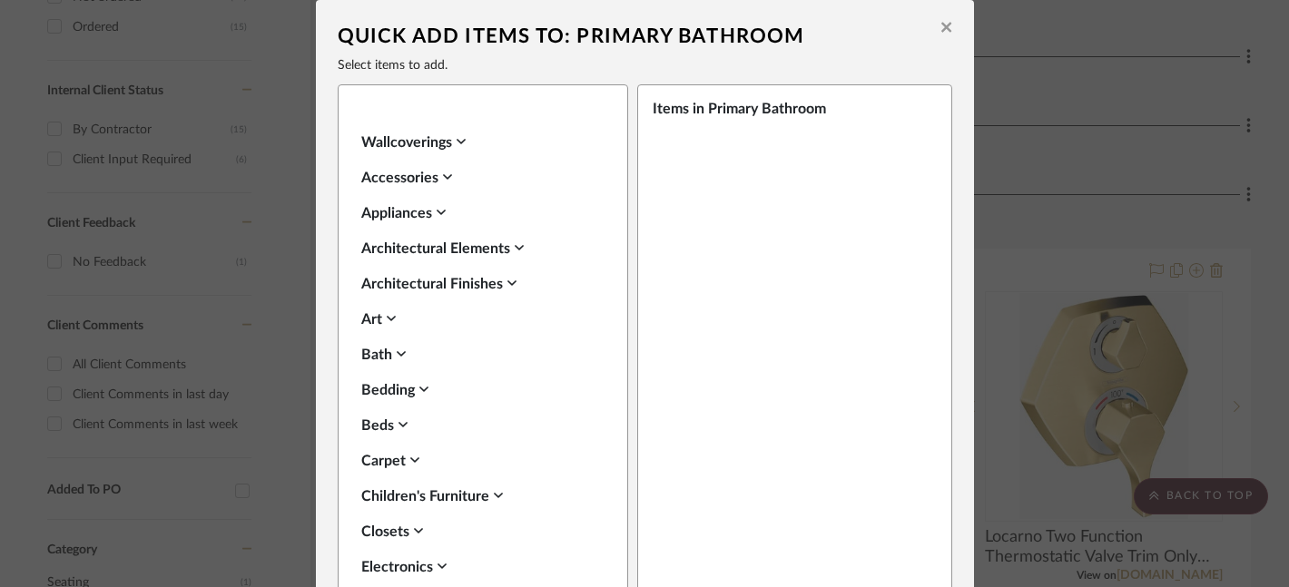
scroll to position [1346, 0]
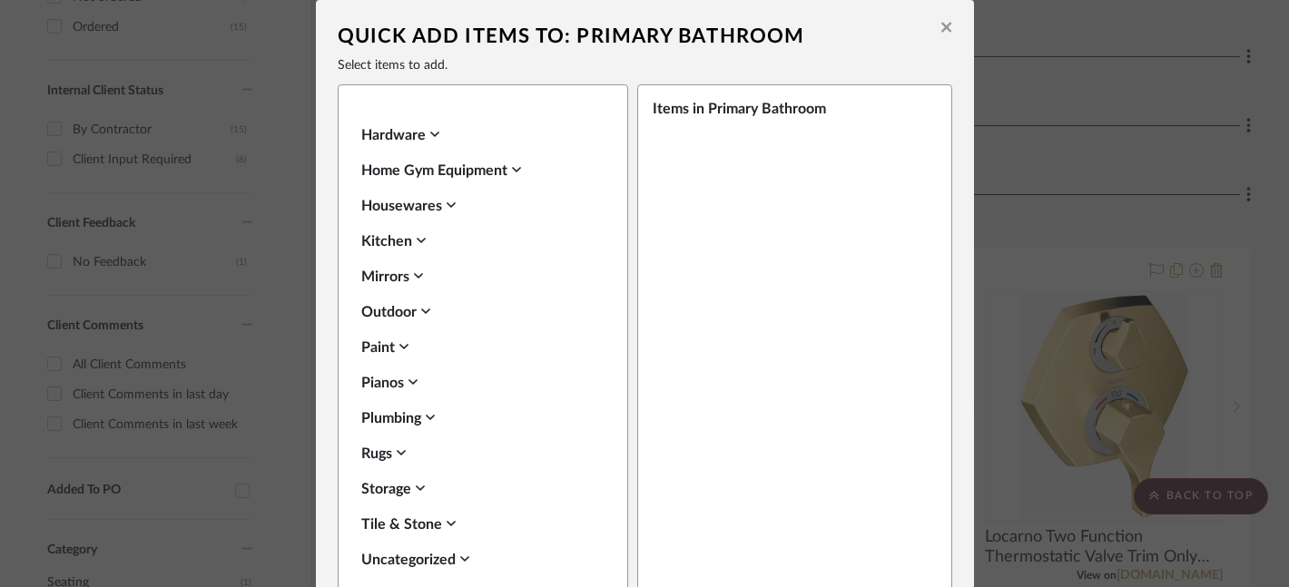
click at [941, 29] on icon at bounding box center [946, 28] width 10 height 10
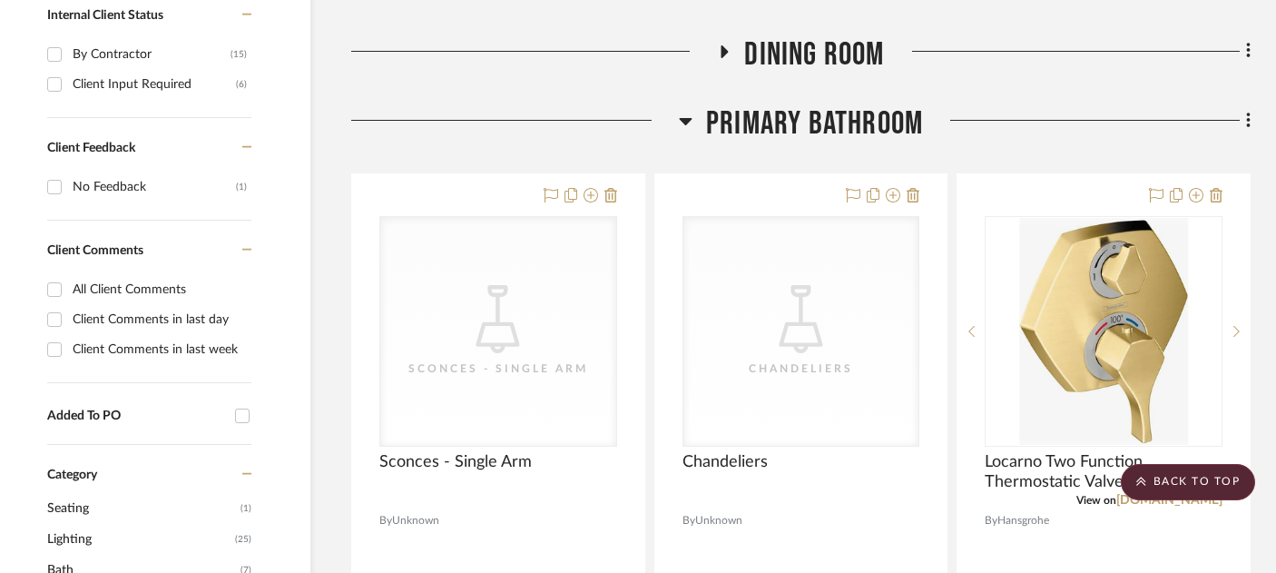
scroll to position [1001, 31]
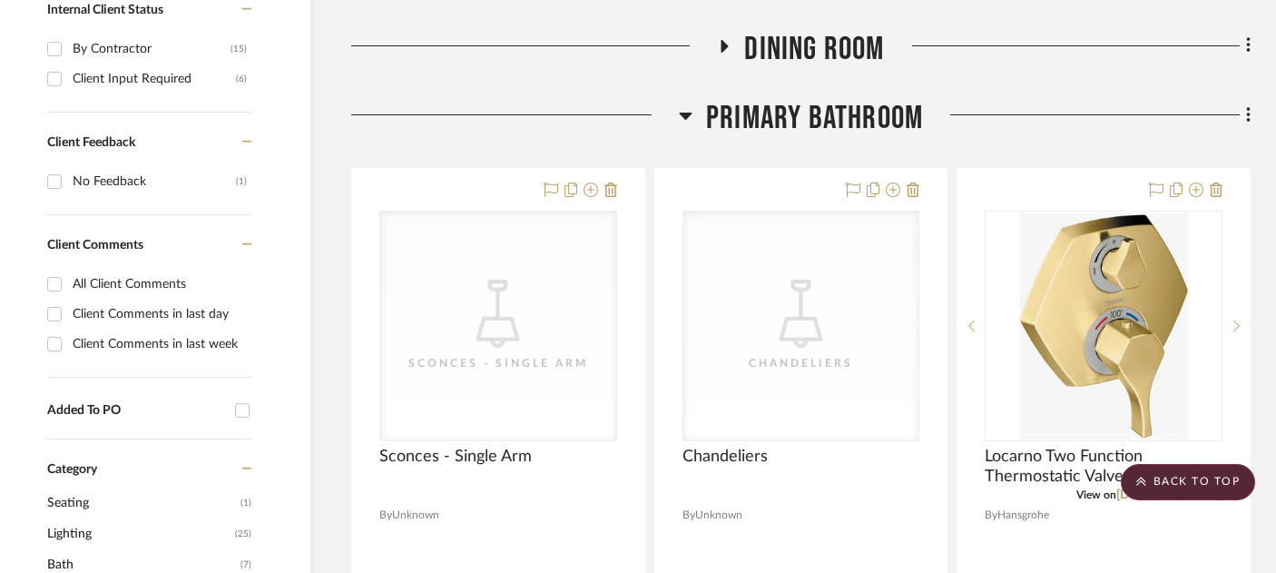
click at [1248, 107] on icon at bounding box center [1248, 114] width 4 height 15
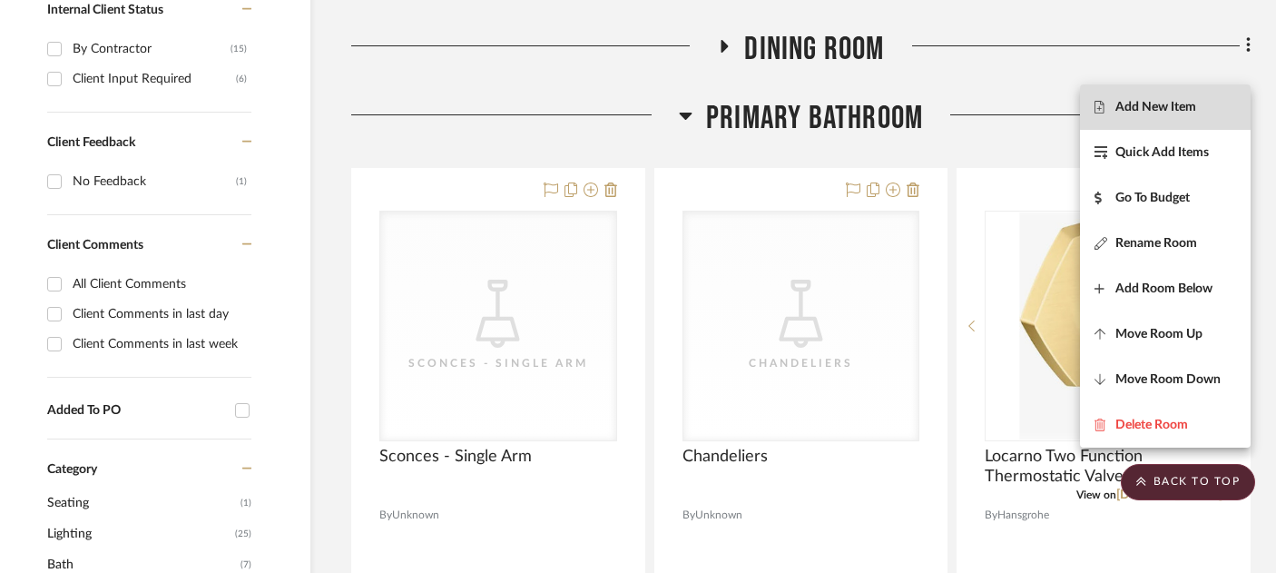
click at [1184, 109] on span "Add New Item" at bounding box center [1156, 107] width 81 height 15
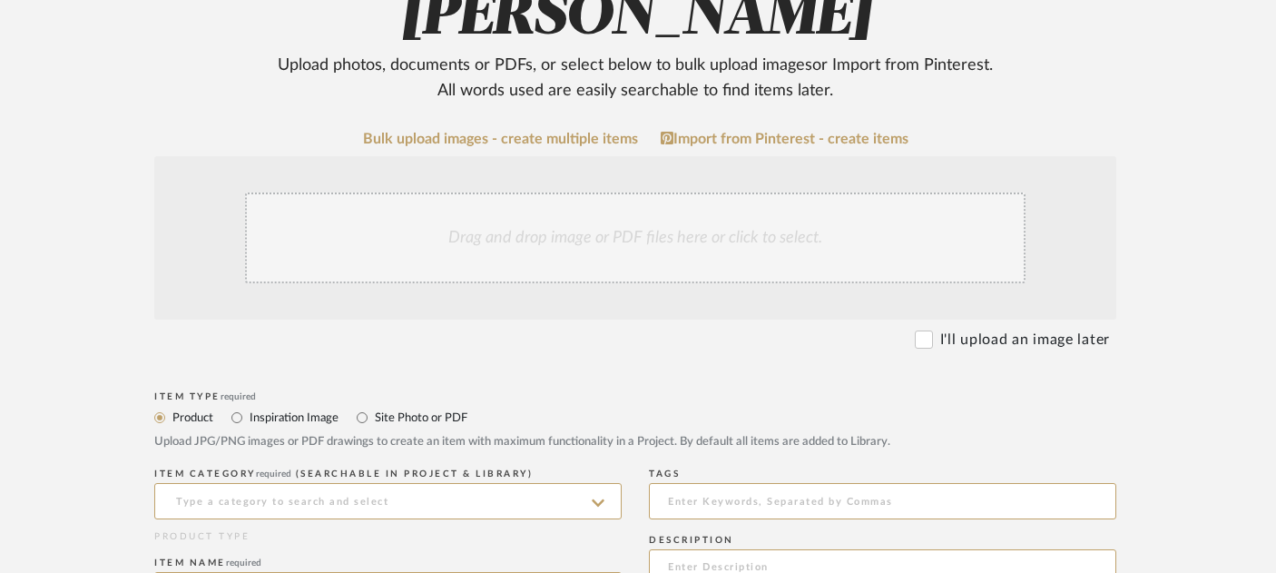
scroll to position [314, 18]
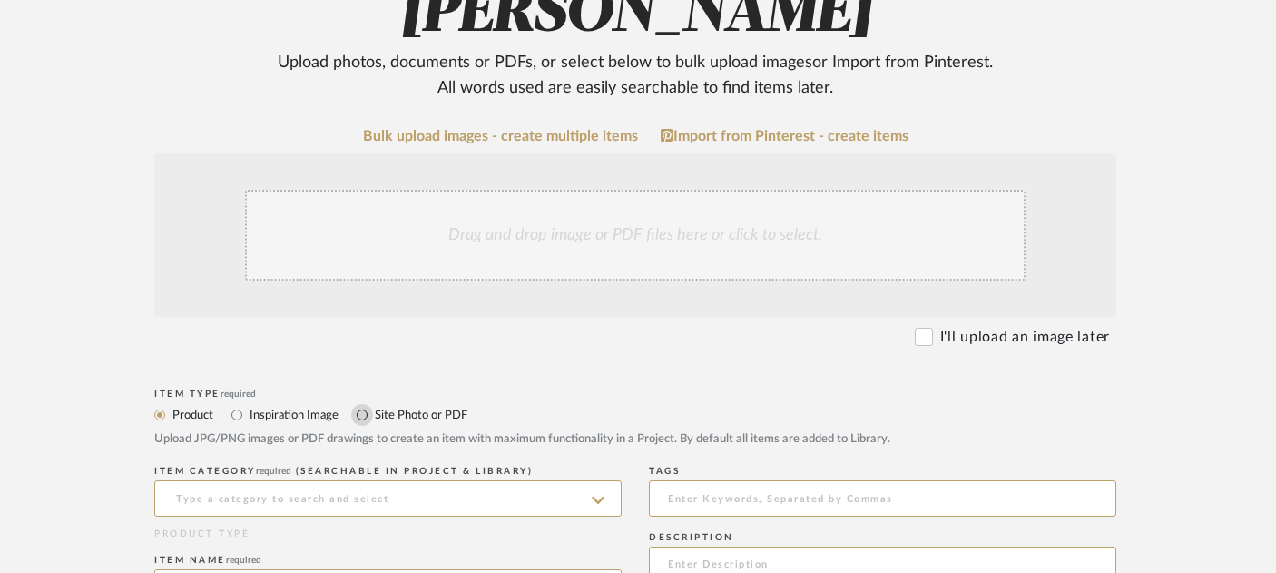
click at [363, 404] on input "Site Photo or PDF" at bounding box center [362, 415] width 22 height 22
radio input "true"
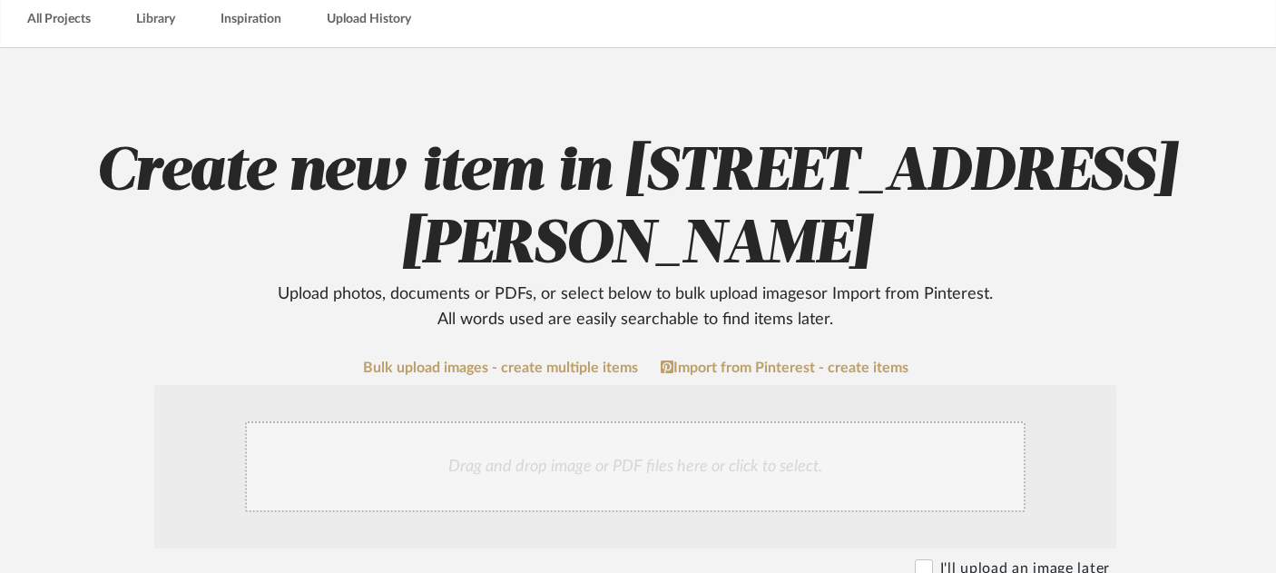
scroll to position [0, 18]
